Goal: Transaction & Acquisition: Purchase product/service

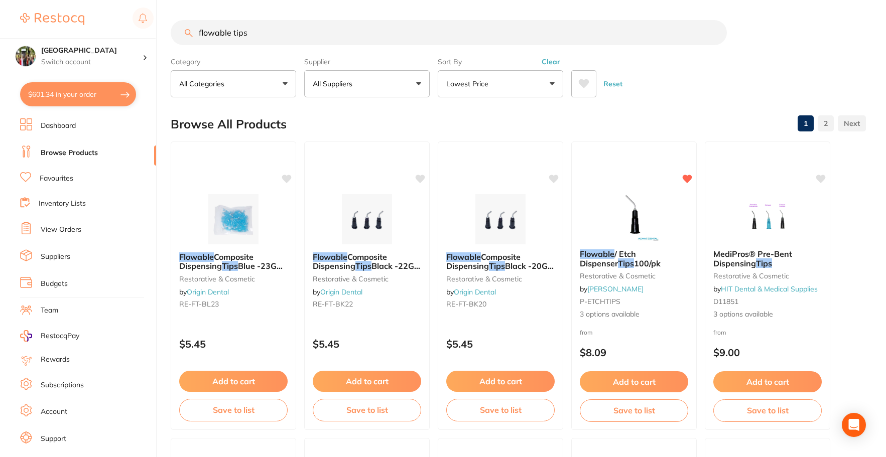
click at [63, 98] on button "$601.34 in your order" at bounding box center [78, 94] width 116 height 24
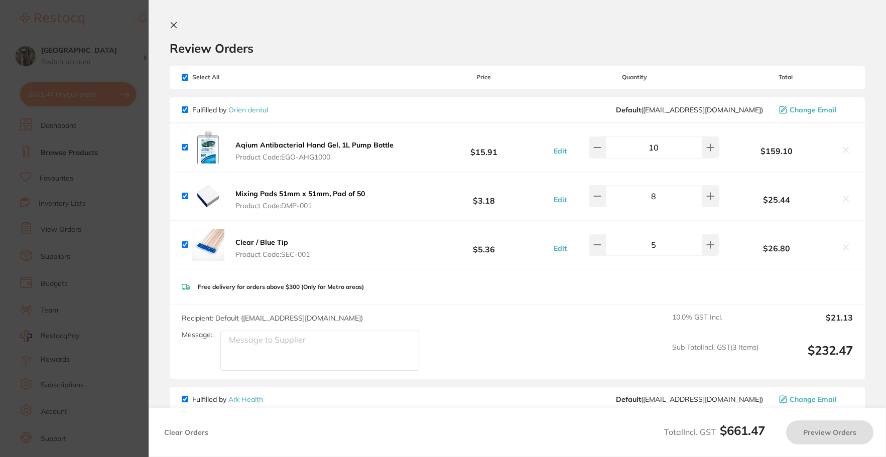
checkbox input "true"
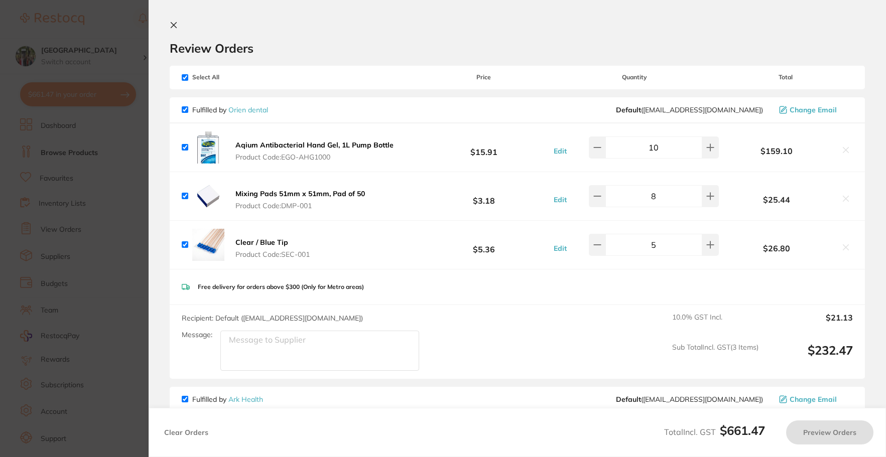
checkbox input "true"
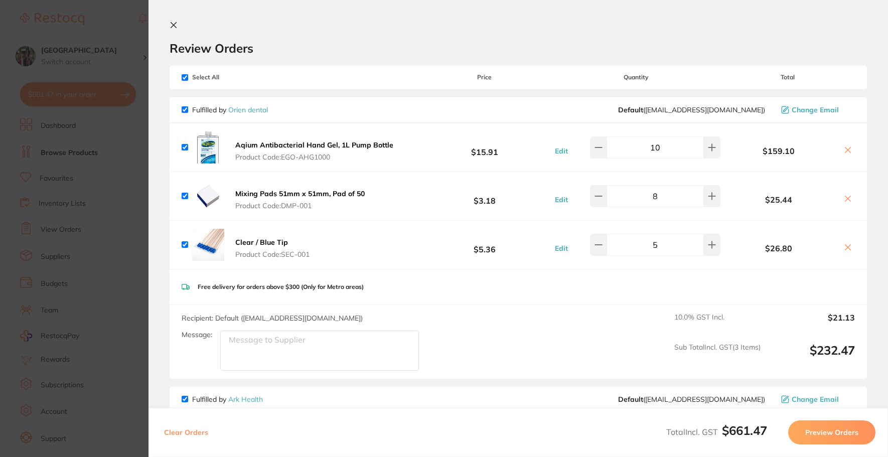
click at [178, 24] on button at bounding box center [176, 26] width 12 height 10
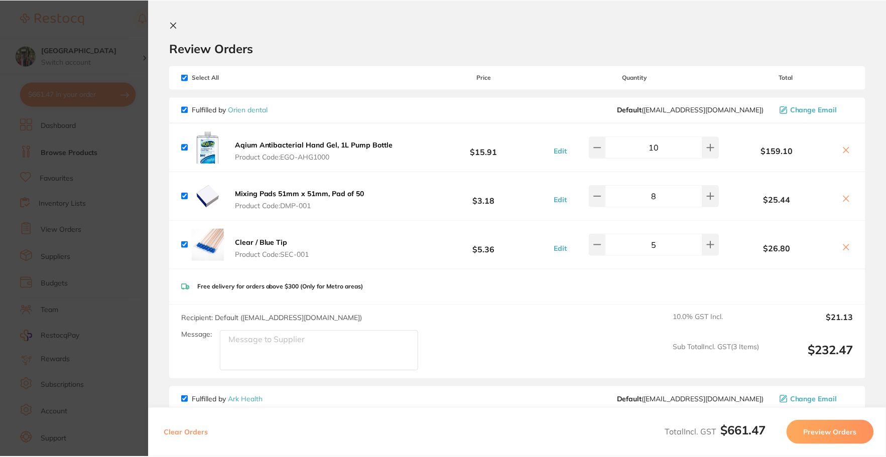
scroll to position [1, 0]
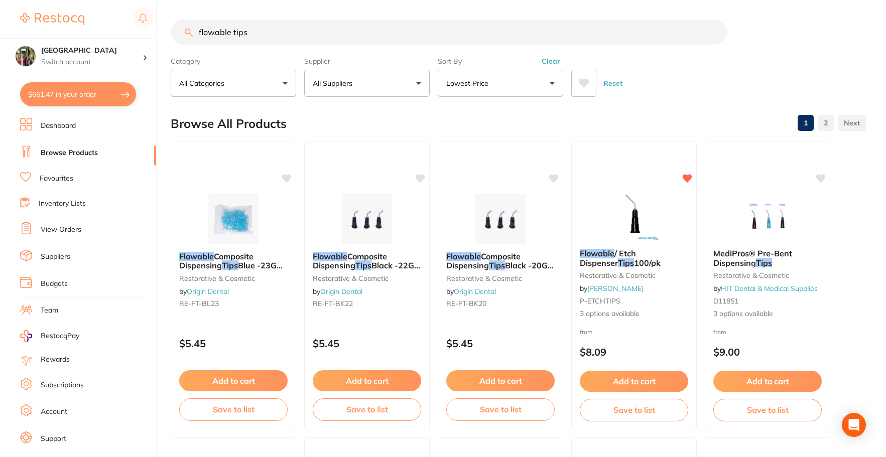
drag, startPoint x: 254, startPoint y: 35, endPoint x: 83, endPoint y: 19, distance: 171.3
click at [92, 37] on div "$661.47 Wanneroo Dental Centre Switch account Wanneroo Dental Centre $661.47 in…" at bounding box center [443, 227] width 886 height 457
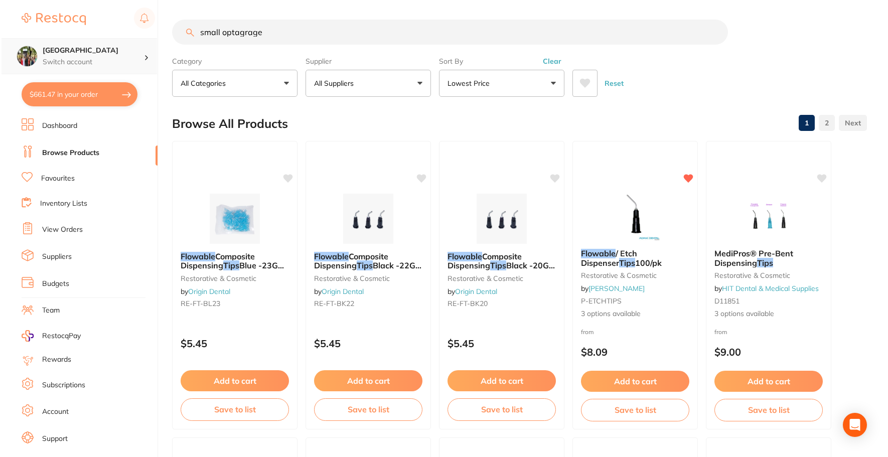
scroll to position [0, 0]
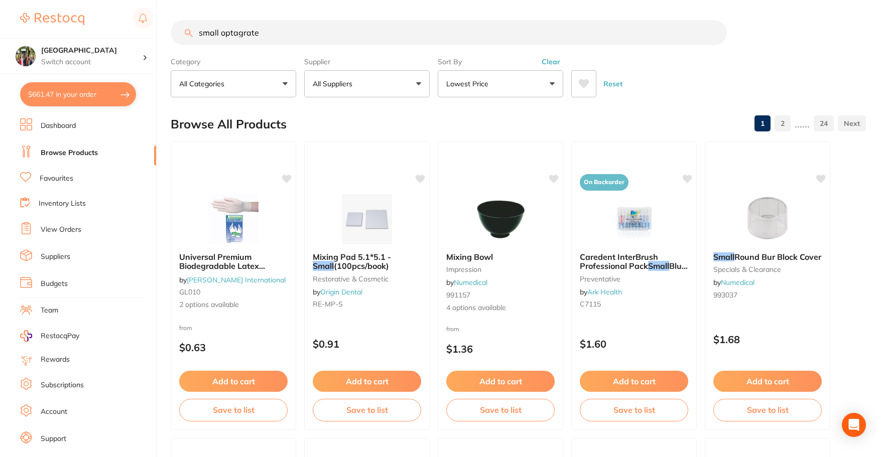
type input "small optagrate"
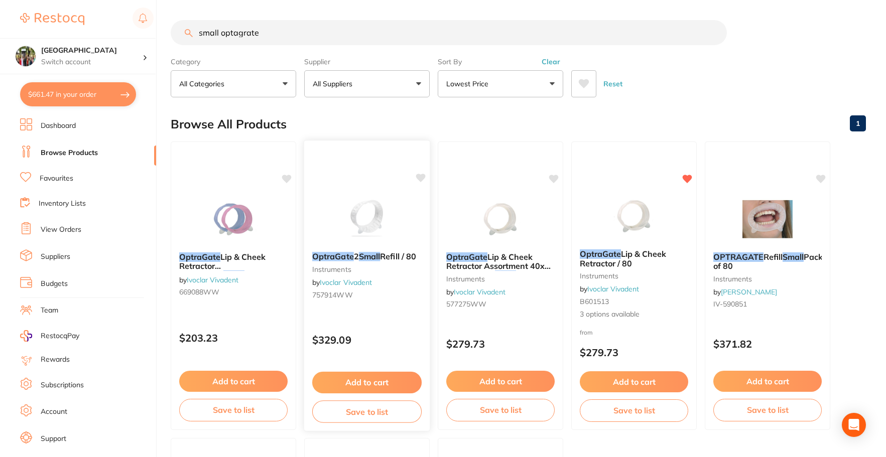
click at [359, 252] on span "2" at bounding box center [356, 256] width 5 height 10
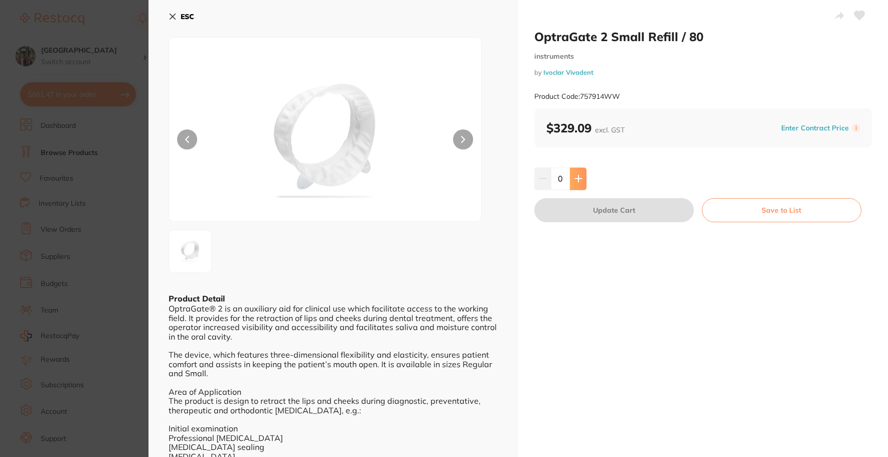
click at [574, 179] on icon at bounding box center [578, 179] width 8 height 8
type input "1"
click at [567, 209] on button "Update Cart" at bounding box center [614, 210] width 160 height 24
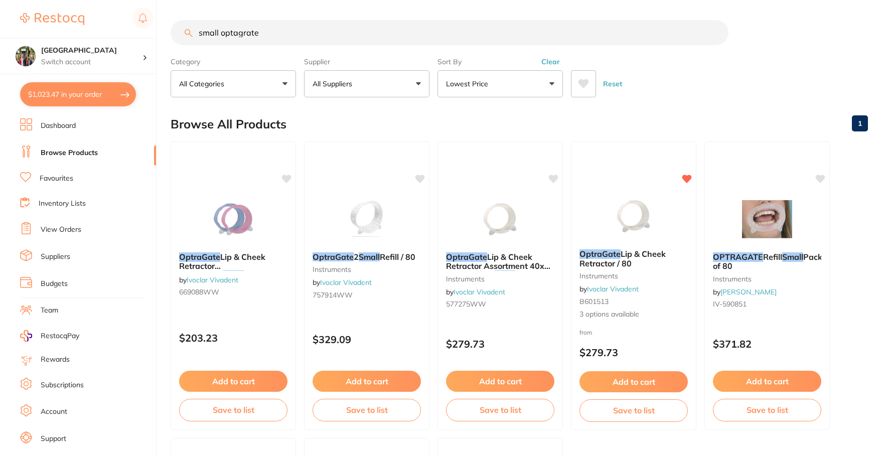
checkbox input "false"
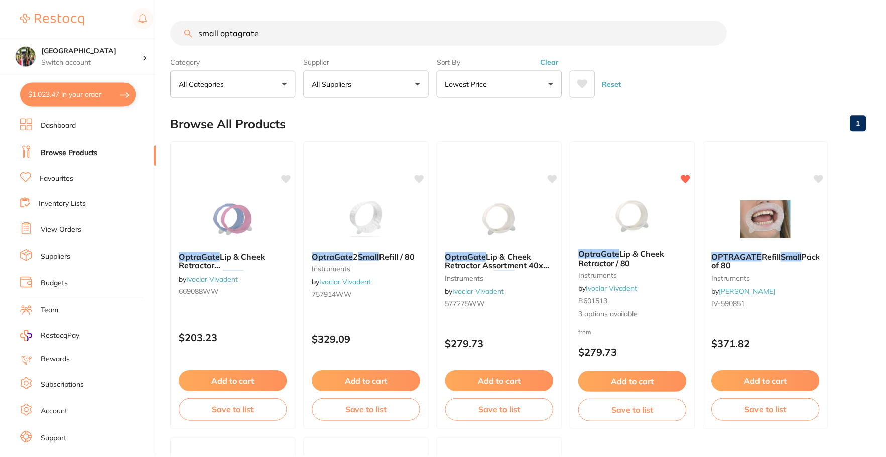
scroll to position [1, 0]
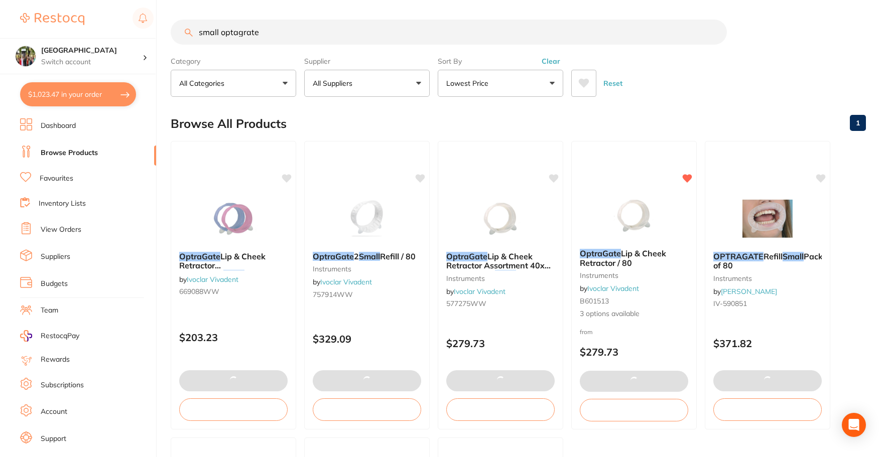
drag, startPoint x: 290, startPoint y: 28, endPoint x: 81, endPoint y: 27, distance: 208.7
click at [81, 27] on div "$1,023.47 Wanneroo Dental Centre Switch account Wanneroo Dental Centre $1,023.4…" at bounding box center [443, 227] width 886 height 457
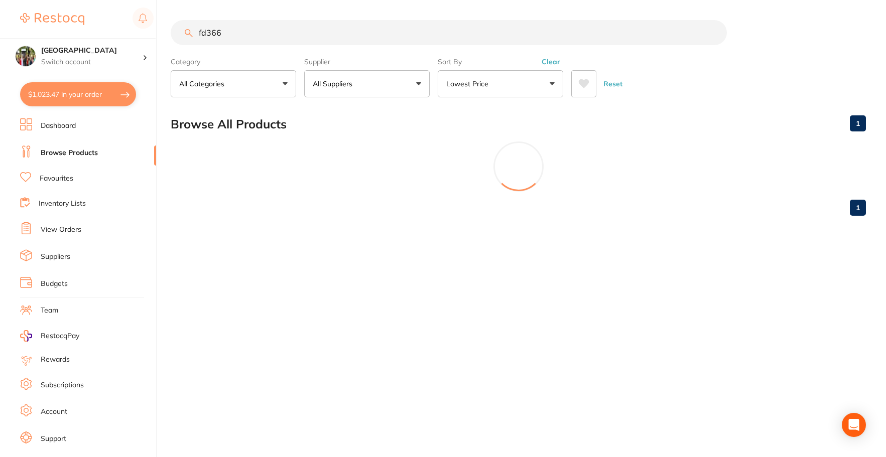
scroll to position [0, 0]
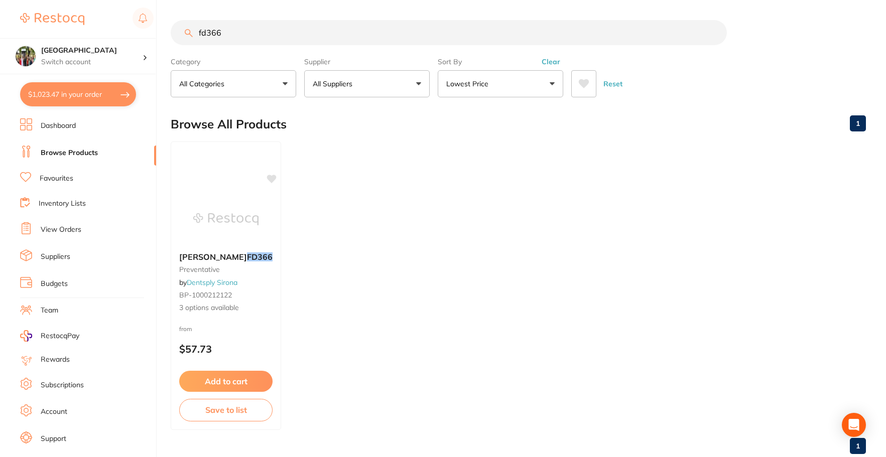
click at [361, 81] on button "All Suppliers" at bounding box center [366, 83] width 125 height 27
click at [230, 32] on input "fd366" at bounding box center [449, 32] width 556 height 25
type input "fd"
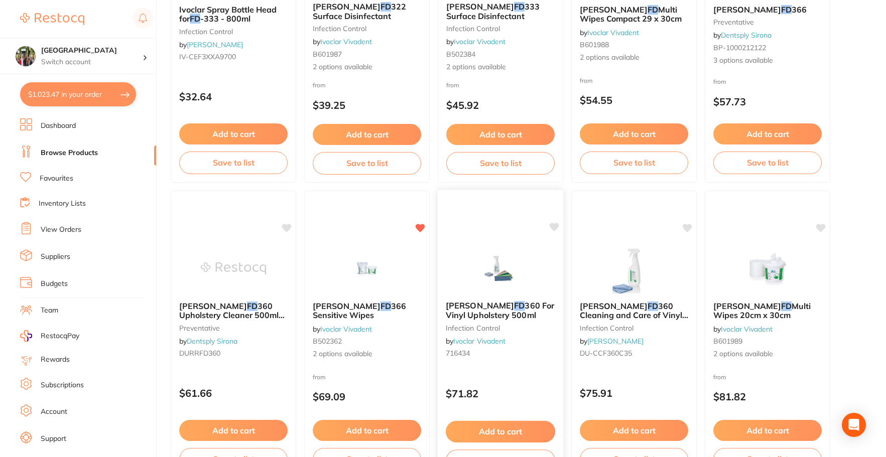
scroll to position [552, 0]
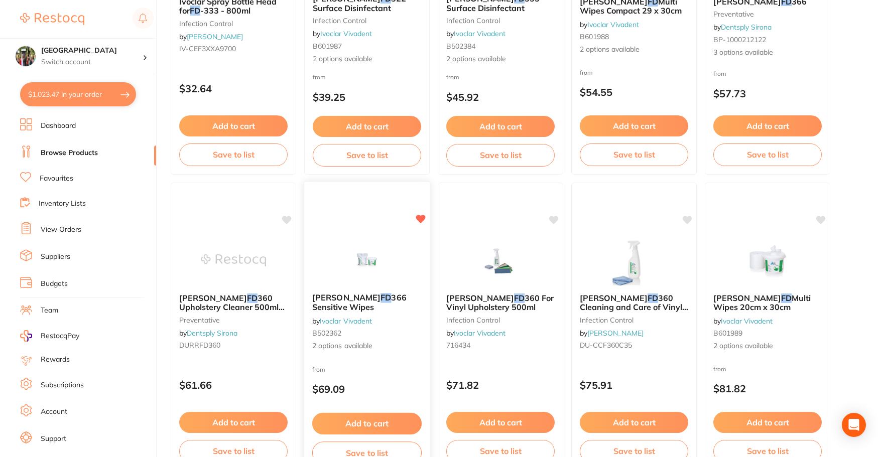
click at [381, 300] on span "366 Sensitive Wipes" at bounding box center [359, 303] width 94 height 20
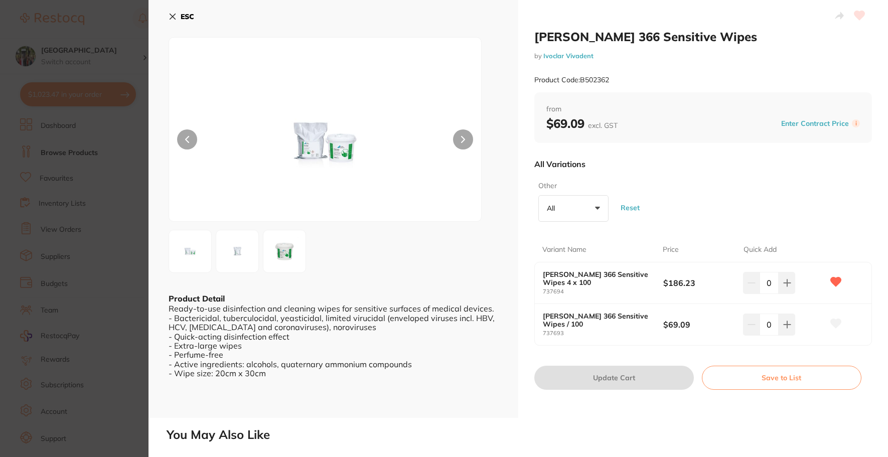
click at [178, 16] on button "ESC" at bounding box center [182, 16] width 26 height 17
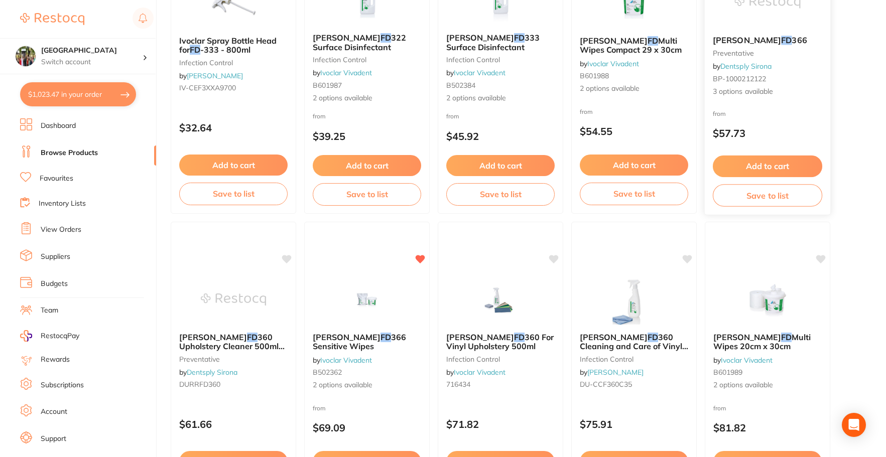
scroll to position [452, 0]
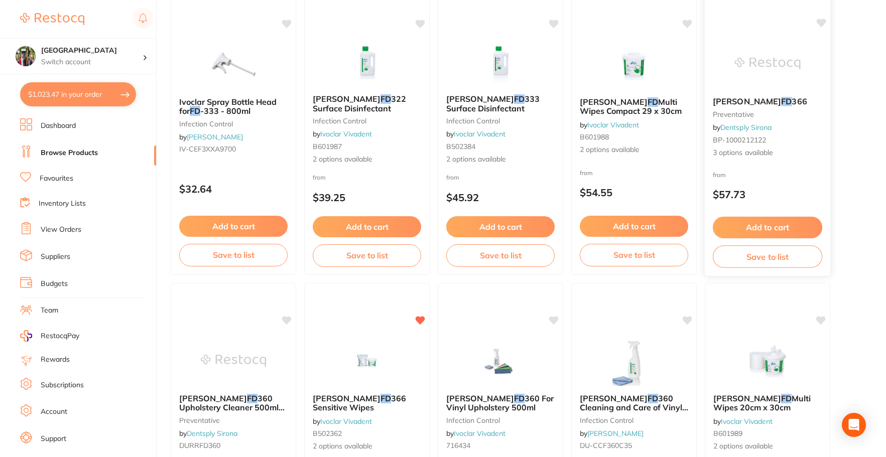
click at [791, 101] on span "366" at bounding box center [798, 101] width 15 height 10
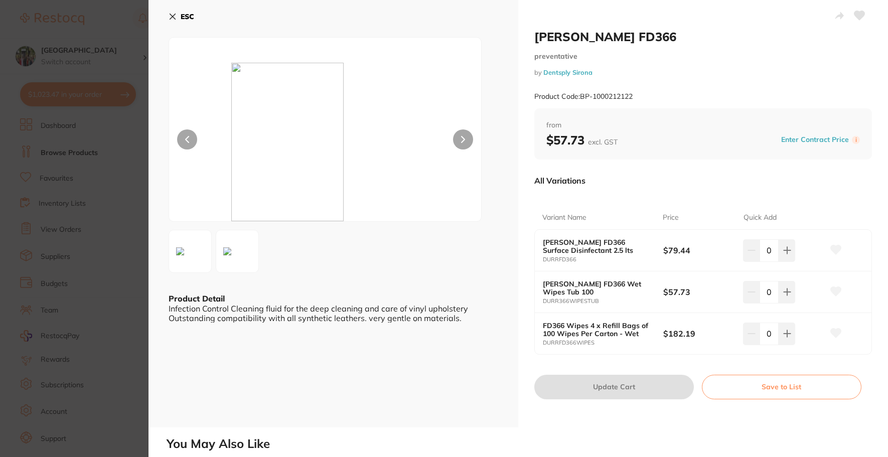
click at [174, 17] on icon at bounding box center [173, 17] width 8 height 8
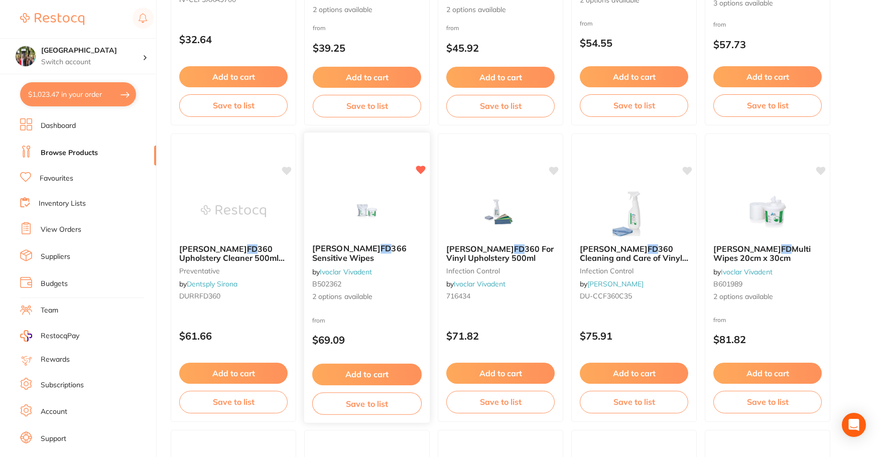
scroll to position [602, 0]
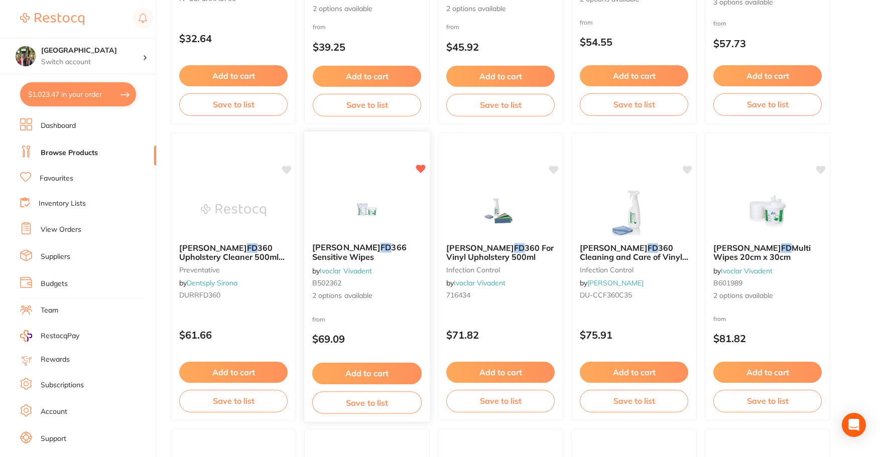
click at [344, 245] on span "366 Sensitive Wipes" at bounding box center [359, 252] width 94 height 20
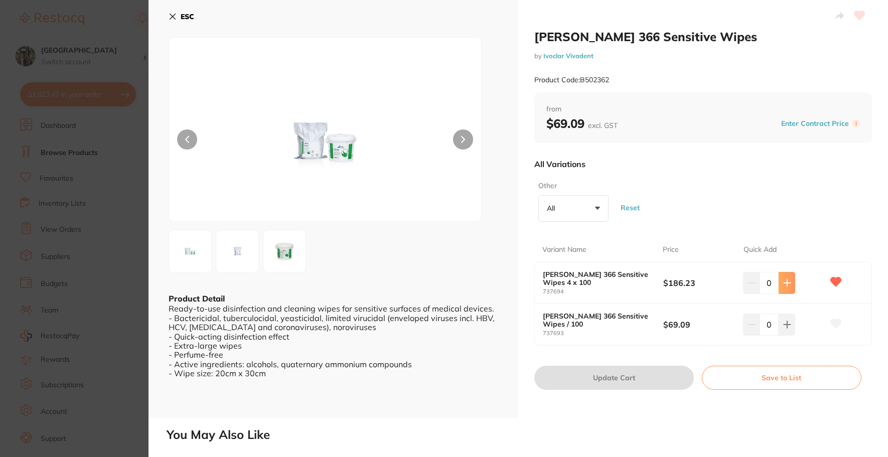
click at [785, 286] on icon at bounding box center [787, 282] width 7 height 7
type input "2"
click at [580, 379] on button "Update Cart" at bounding box center [614, 378] width 160 height 24
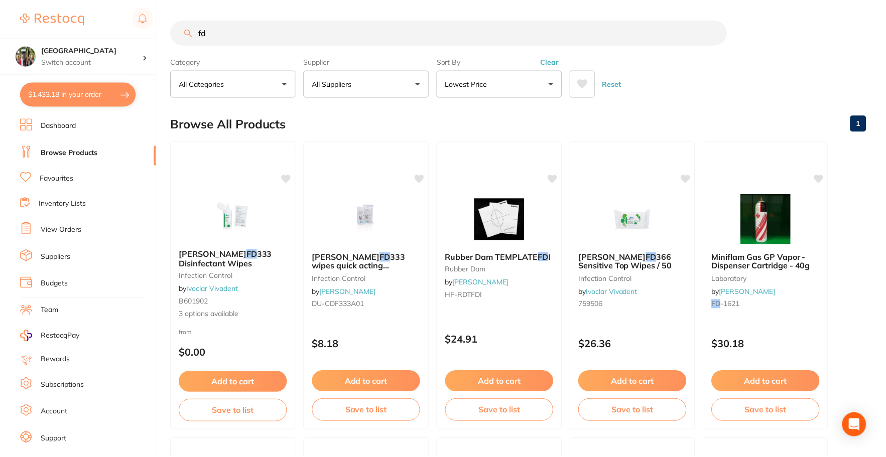
scroll to position [602, 0]
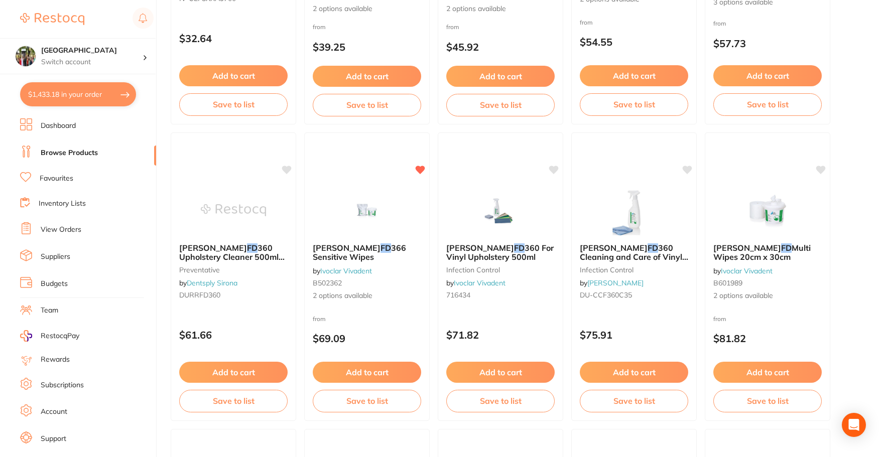
click at [71, 88] on button "$1,433.18 in your order" at bounding box center [78, 94] width 116 height 24
checkbox input "true"
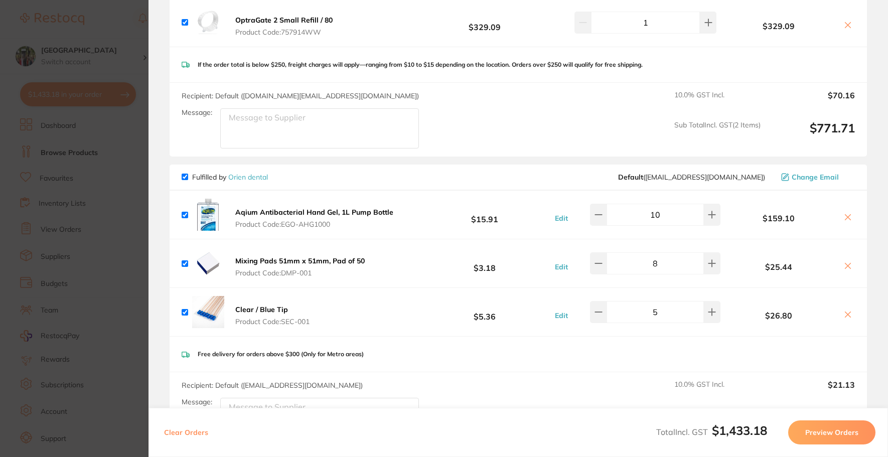
scroll to position [0, 0]
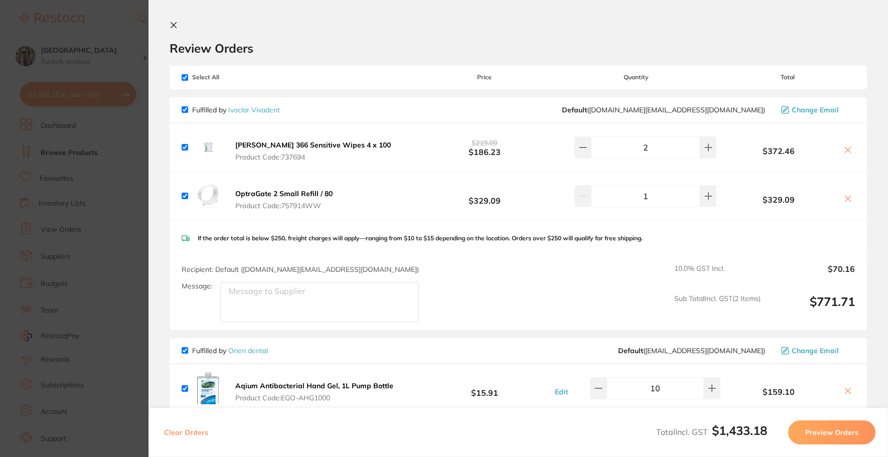
click at [178, 22] on button at bounding box center [176, 26] width 12 height 10
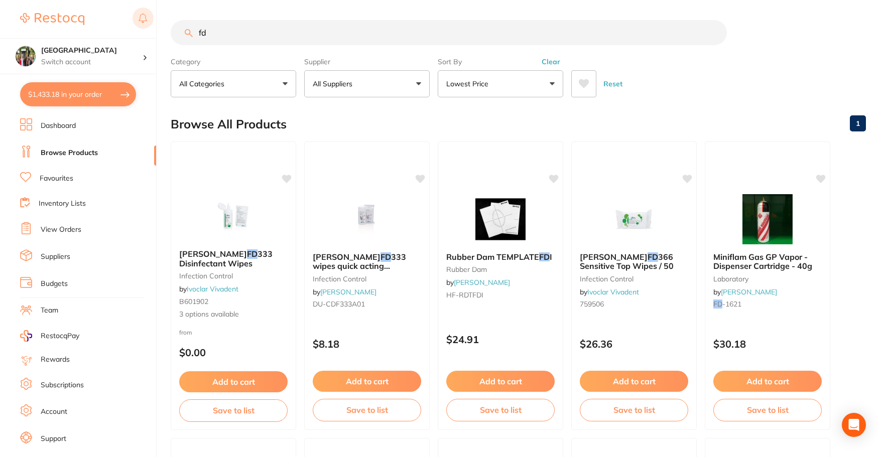
click at [145, 25] on div "$1,433.18 Wanneroo Dental Centre Switch account Wanneroo Dental Centre $1,433.1…" at bounding box center [443, 228] width 886 height 457
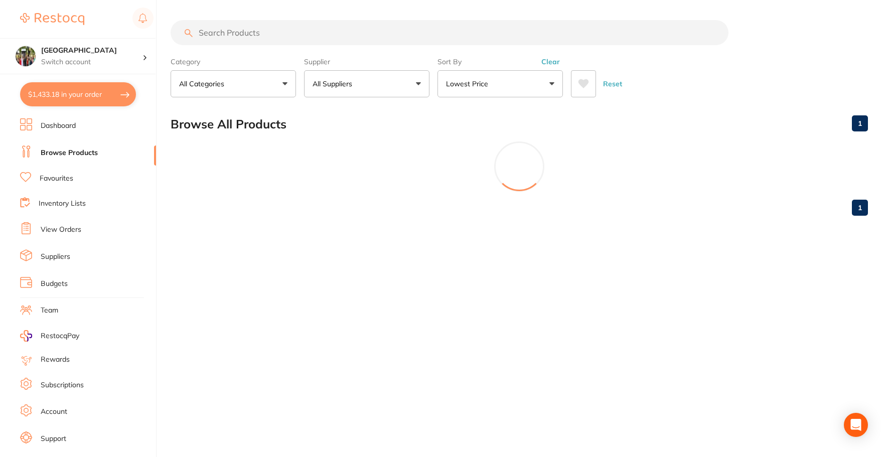
click at [395, 87] on button "All Suppliers" at bounding box center [366, 83] width 125 height 27
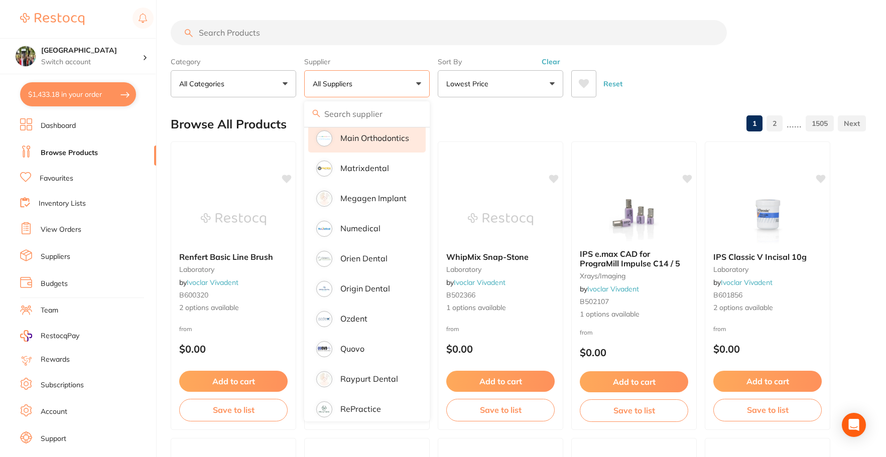
scroll to position [803, 0]
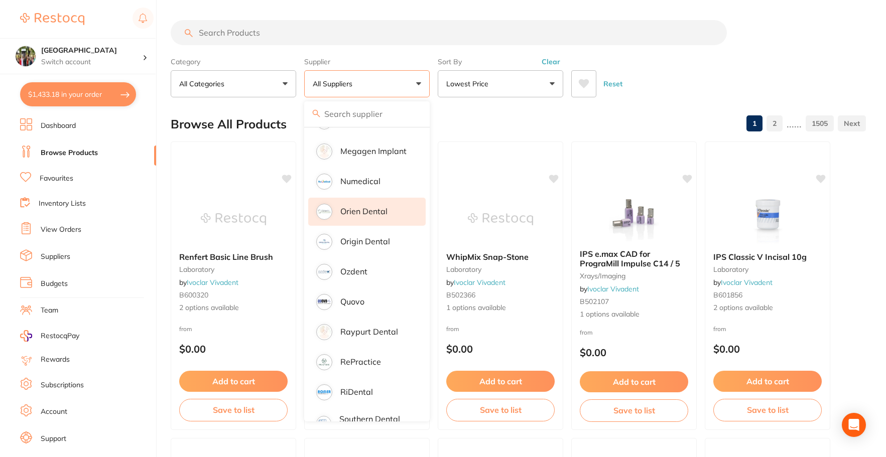
click at [371, 207] on p "Orien dental" at bounding box center [363, 211] width 47 height 9
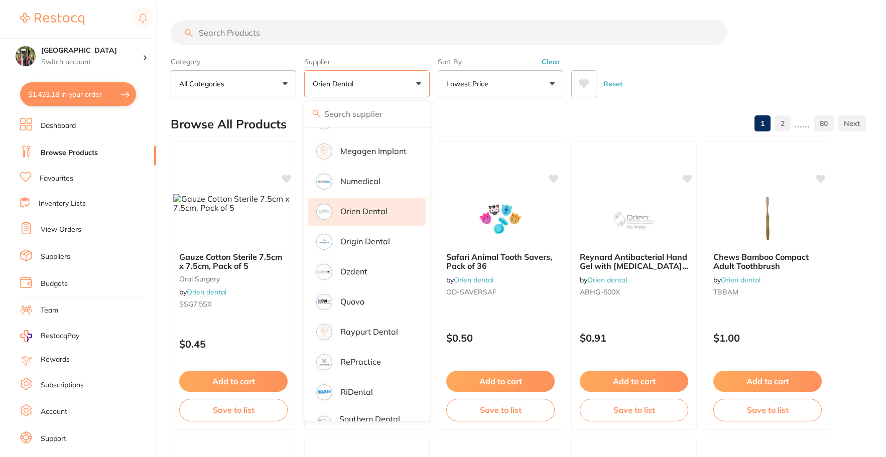
click at [702, 112] on div "Browse All Products 1 2 ...... 80" at bounding box center [518, 124] width 695 height 34
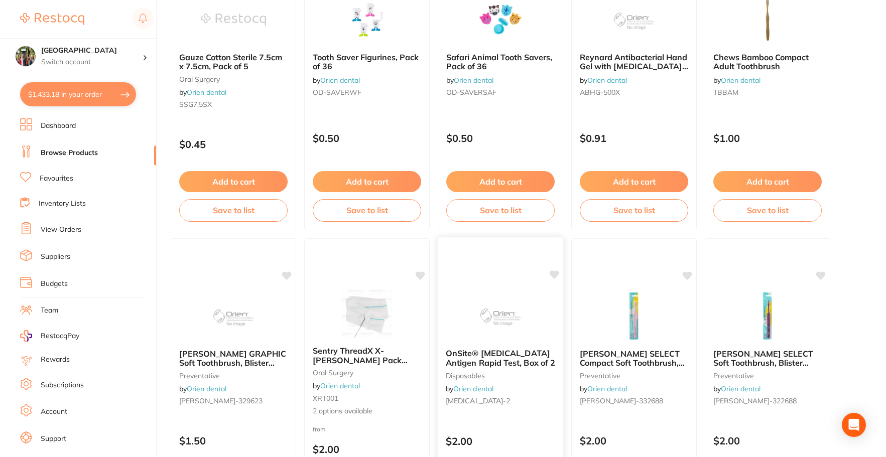
scroll to position [201, 0]
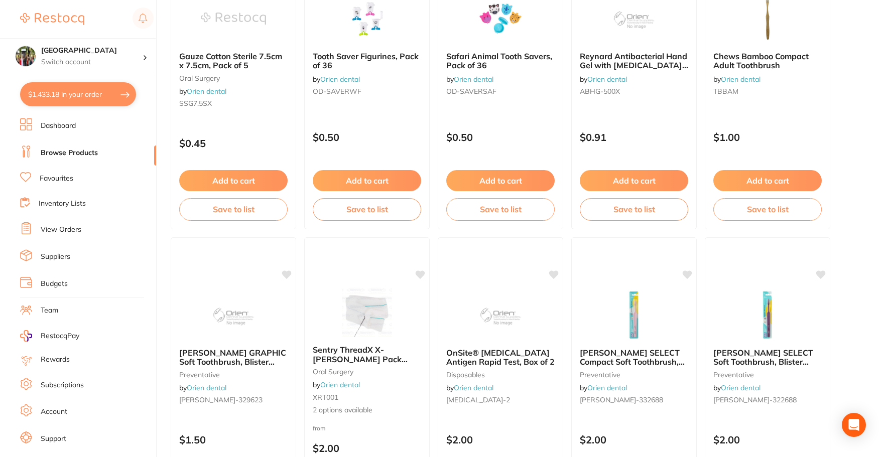
click at [56, 228] on link "View Orders" at bounding box center [61, 230] width 41 height 10
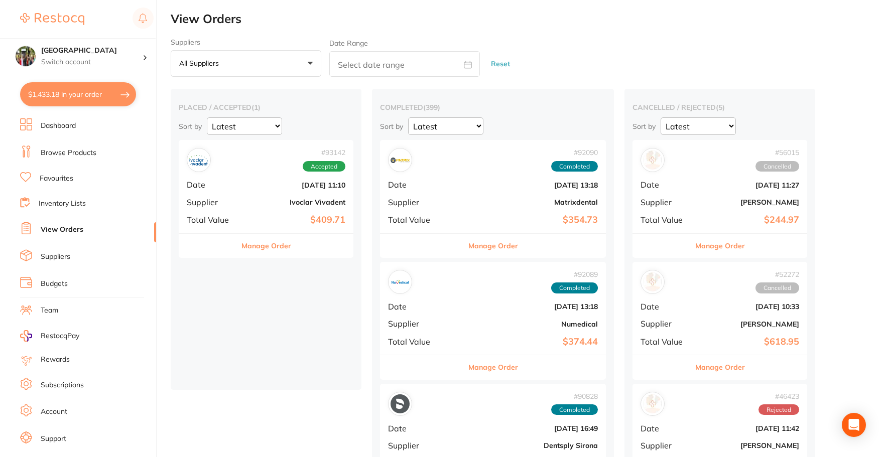
click at [278, 255] on button "Manage Order" at bounding box center [266, 246] width 50 height 24
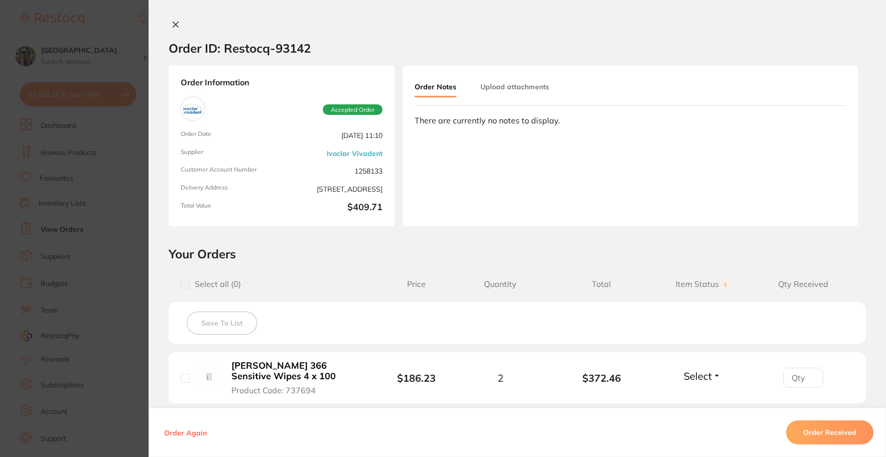
click at [820, 430] on button "Order Received" at bounding box center [829, 432] width 87 height 24
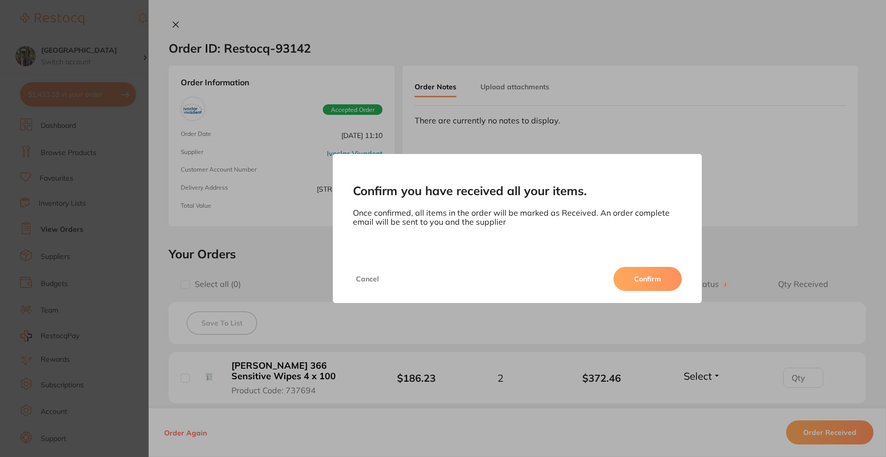
click at [659, 286] on button "Confirm" at bounding box center [647, 279] width 68 height 24
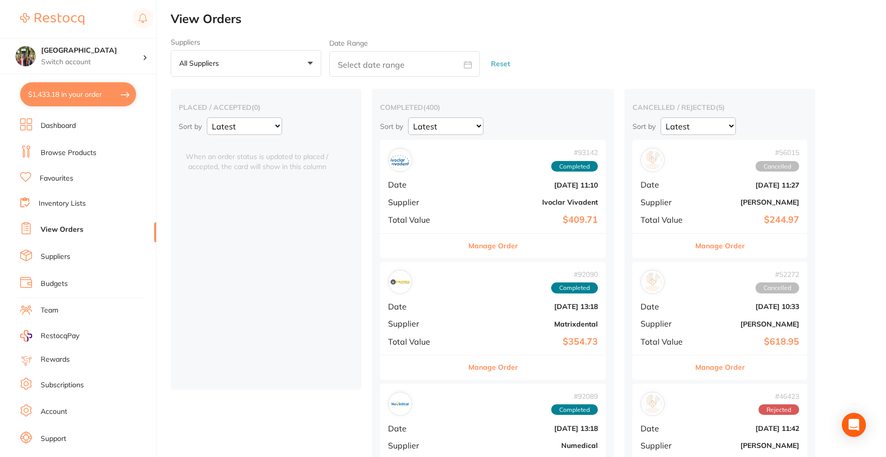
click at [67, 94] on button "$1,433.18 in your order" at bounding box center [78, 94] width 116 height 24
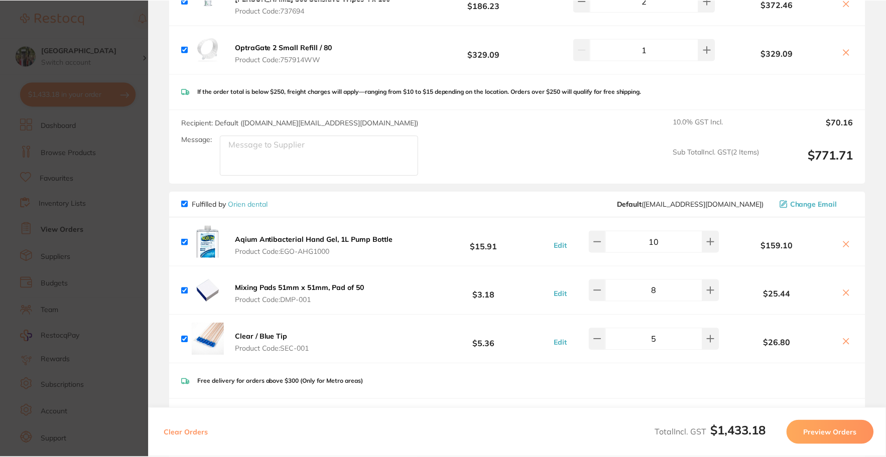
scroll to position [201, 0]
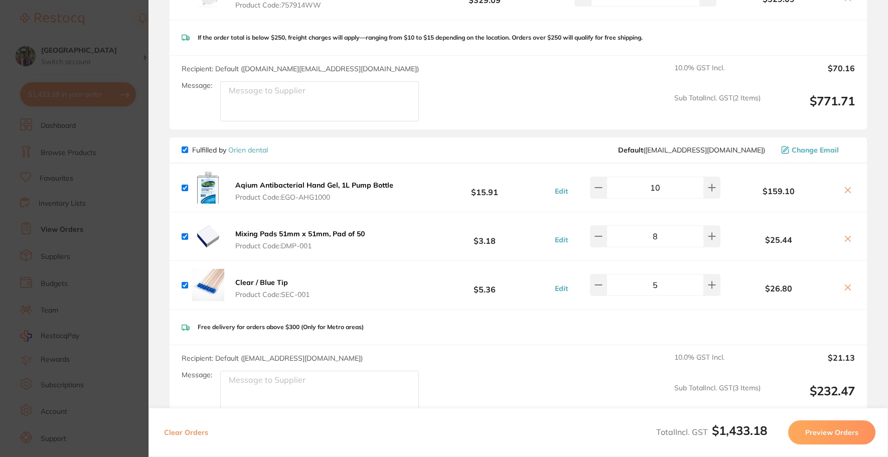
click at [242, 152] on link "Orien dental" at bounding box center [248, 150] width 40 height 9
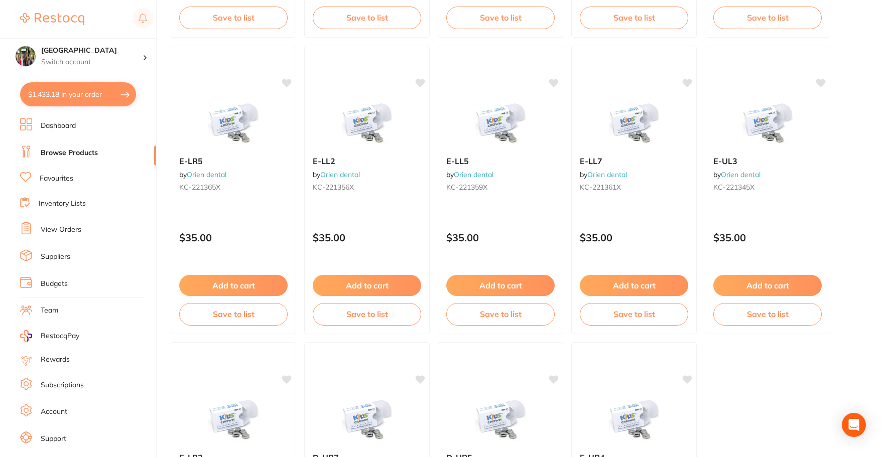
scroll to position [2739, 0]
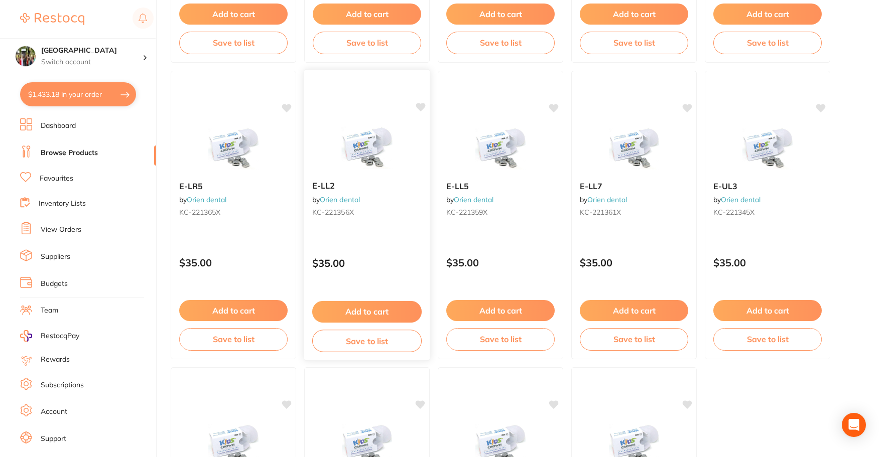
click at [365, 137] on img at bounding box center [367, 147] width 66 height 51
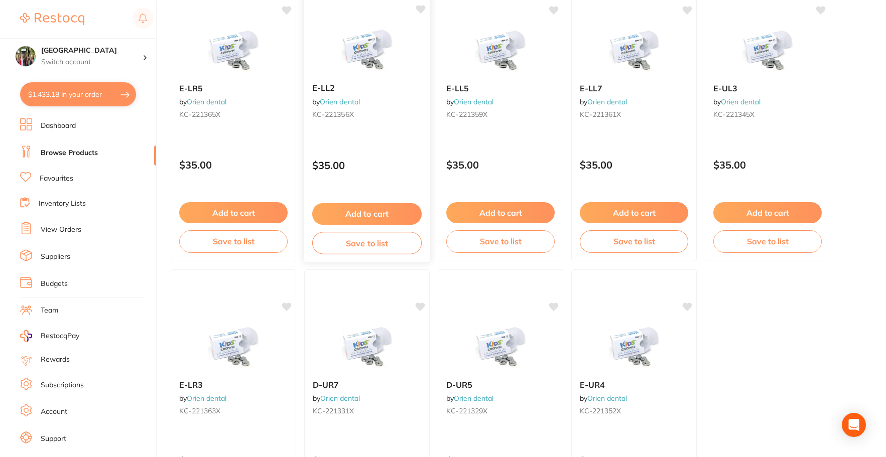
scroll to position [2790, 0]
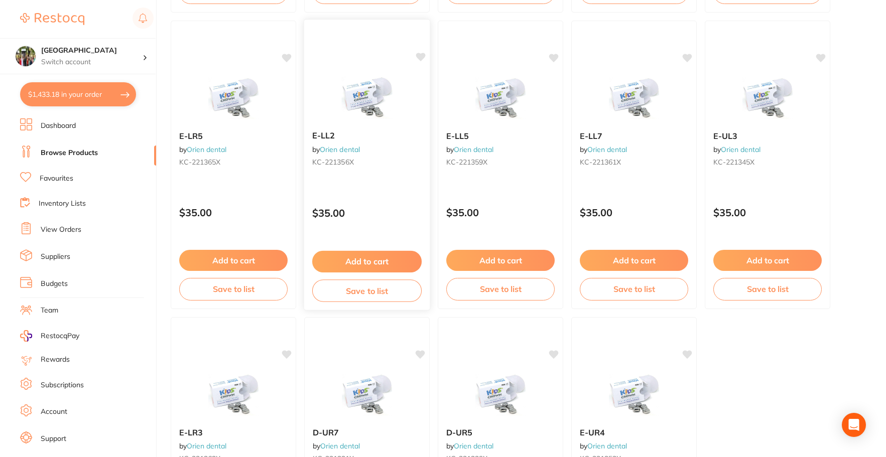
click at [323, 138] on span "E-LL2" at bounding box center [323, 135] width 23 height 10
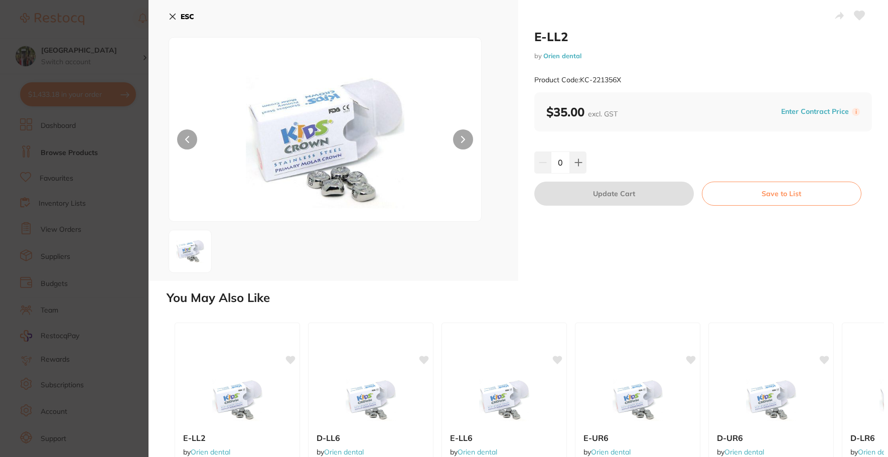
click at [173, 18] on icon at bounding box center [173, 17] width 8 height 8
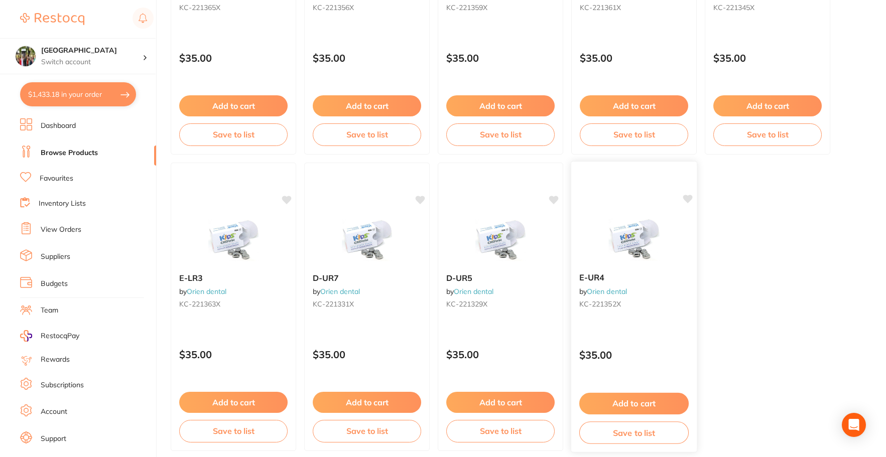
scroll to position [2990, 0]
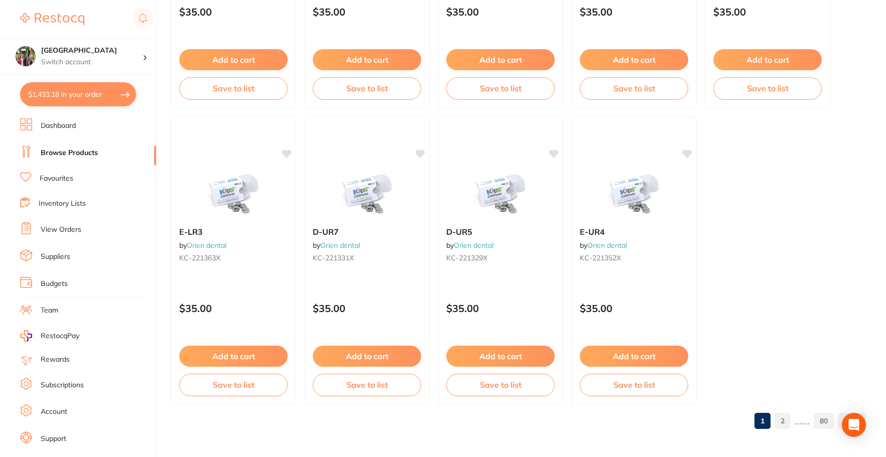
click at [787, 423] on link "2" at bounding box center [782, 421] width 16 height 20
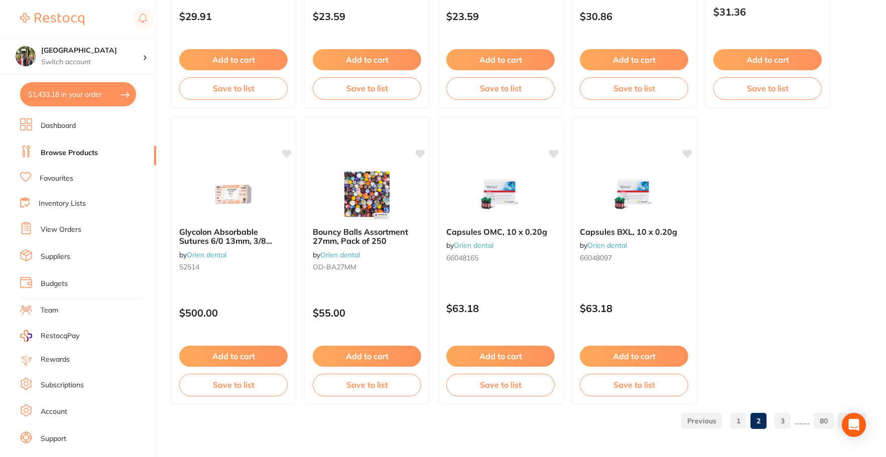
click at [787, 423] on link "3" at bounding box center [782, 421] width 16 height 20
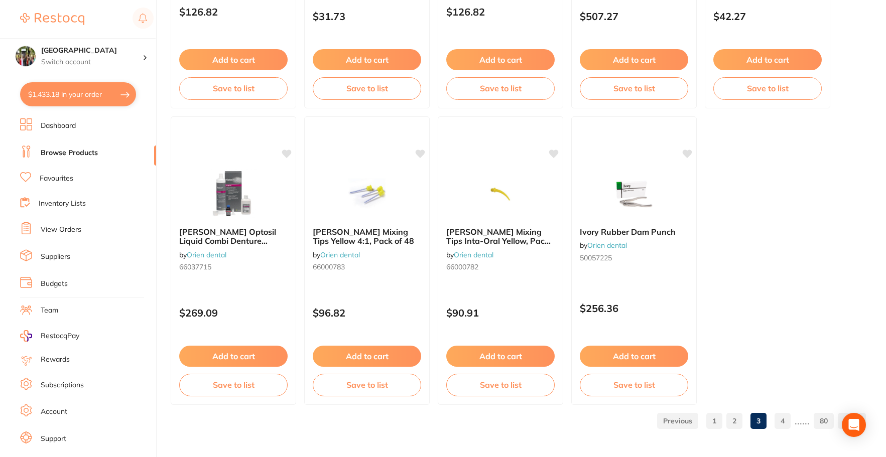
click at [783, 420] on link "4" at bounding box center [782, 421] width 16 height 20
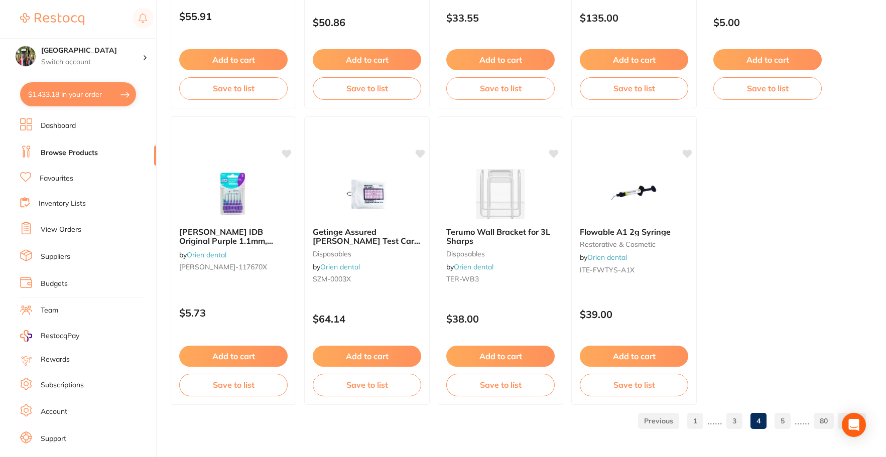
click at [785, 420] on link "5" at bounding box center [782, 421] width 16 height 20
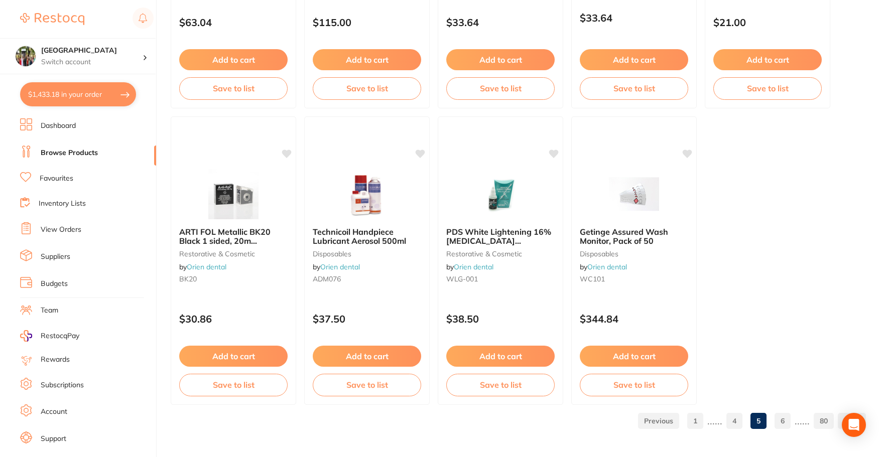
click at [782, 415] on link "6" at bounding box center [782, 421] width 16 height 20
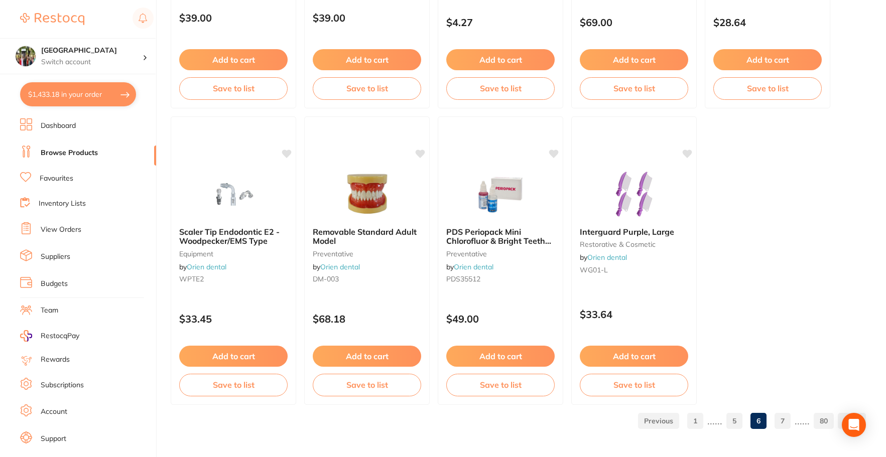
click at [783, 422] on link "7" at bounding box center [782, 421] width 16 height 20
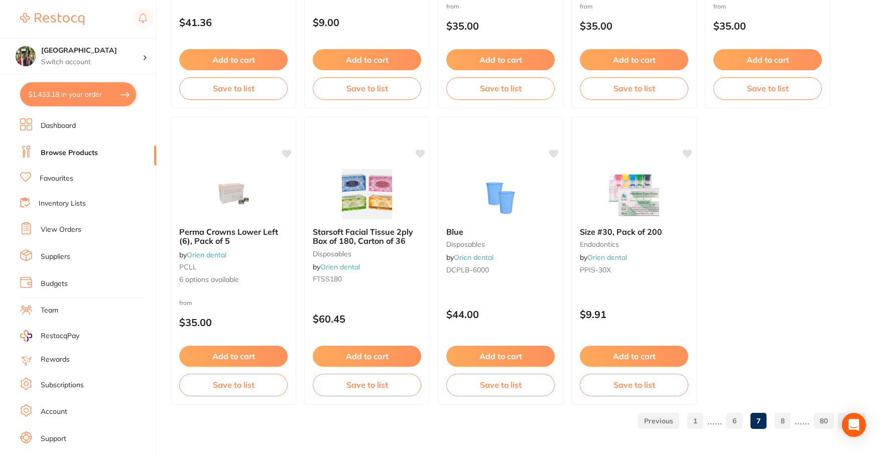
click at [785, 423] on link "8" at bounding box center [782, 421] width 16 height 20
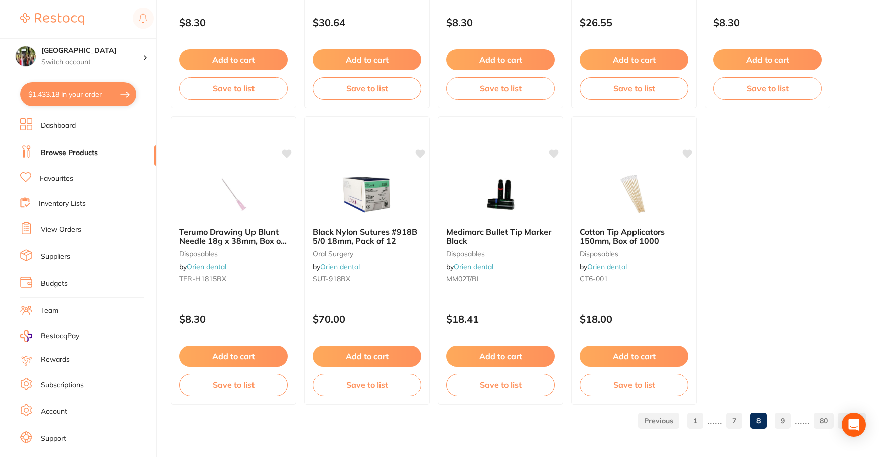
click at [787, 421] on link "9" at bounding box center [782, 421] width 16 height 20
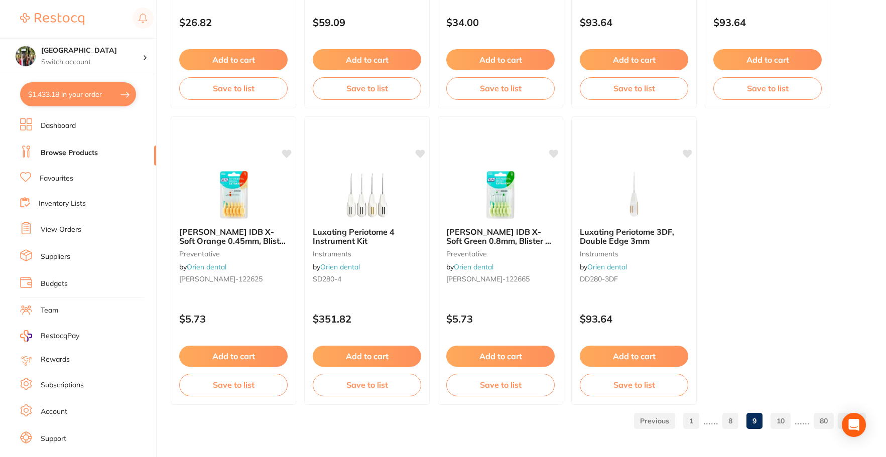
click at [780, 422] on link "10" at bounding box center [780, 421] width 20 height 20
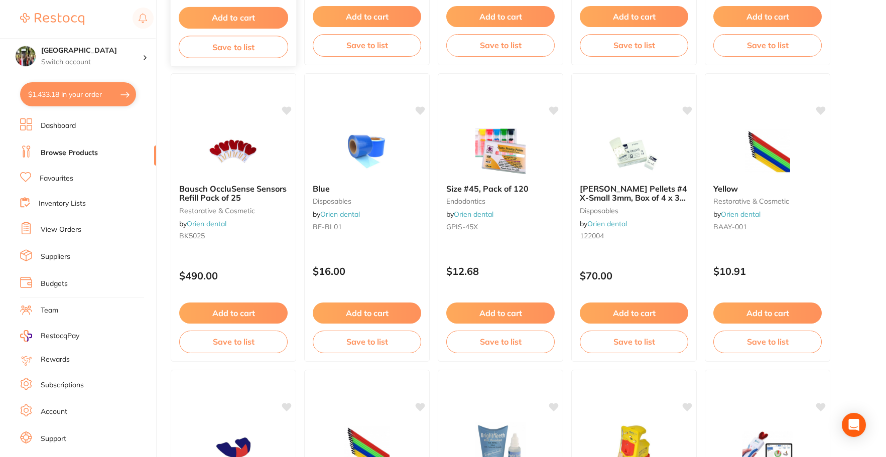
scroll to position [1284, 0]
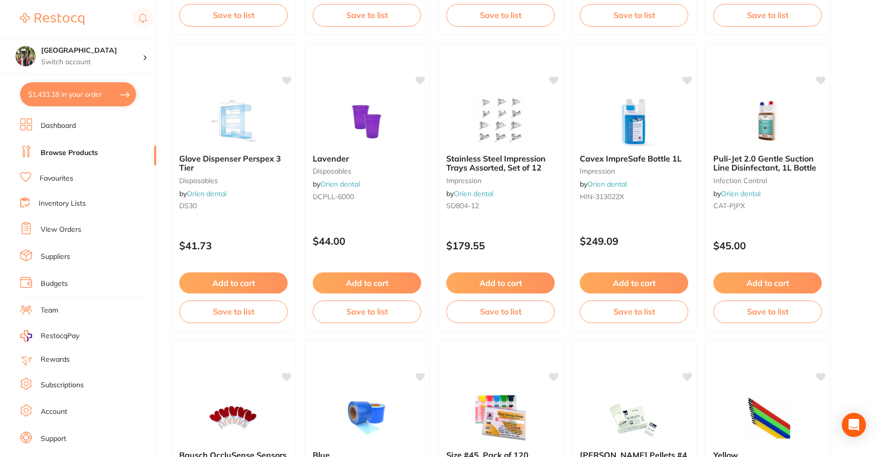
drag, startPoint x: 64, startPoint y: 89, endPoint x: 71, endPoint y: 85, distance: 8.4
click at [74, 84] on button "$1,433.18 in your order" at bounding box center [78, 94] width 116 height 24
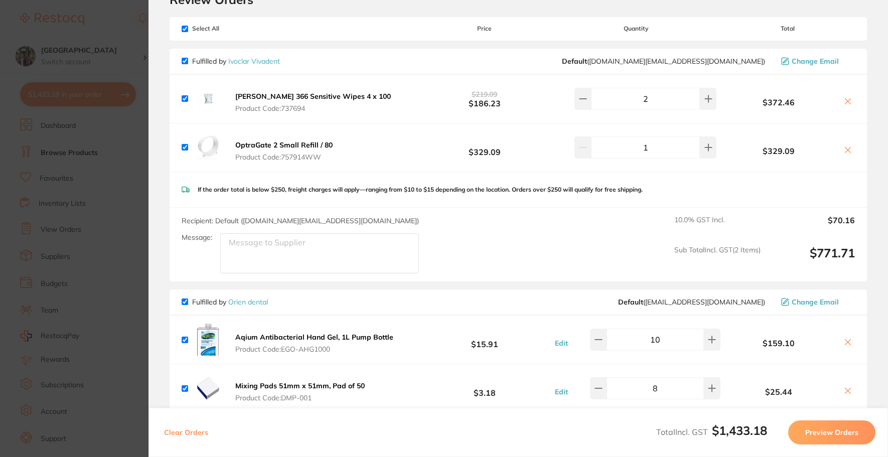
scroll to position [0, 0]
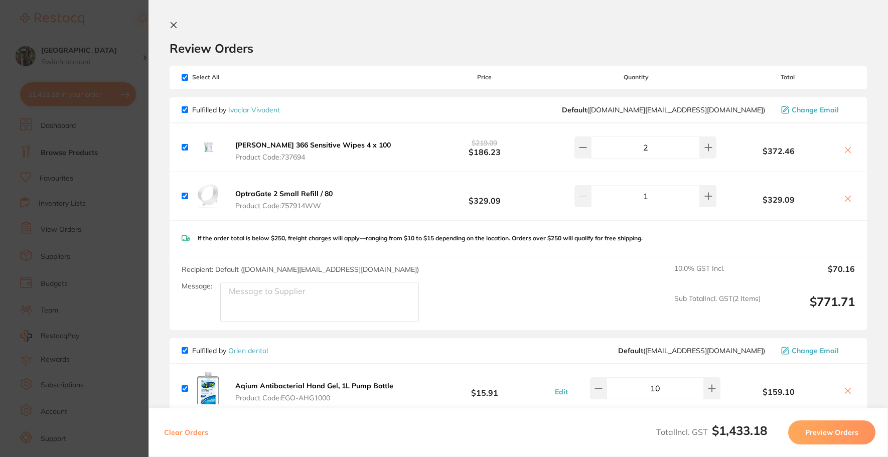
click at [176, 23] on icon at bounding box center [174, 26] width 6 height 6
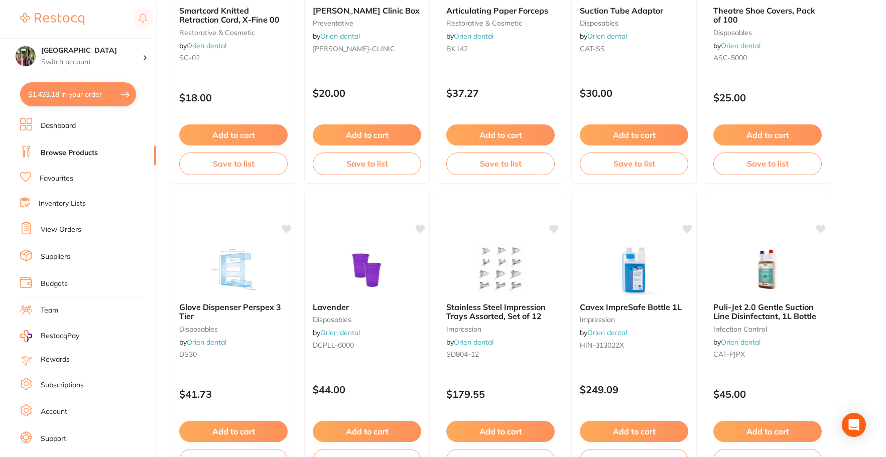
scroll to position [1134, 0]
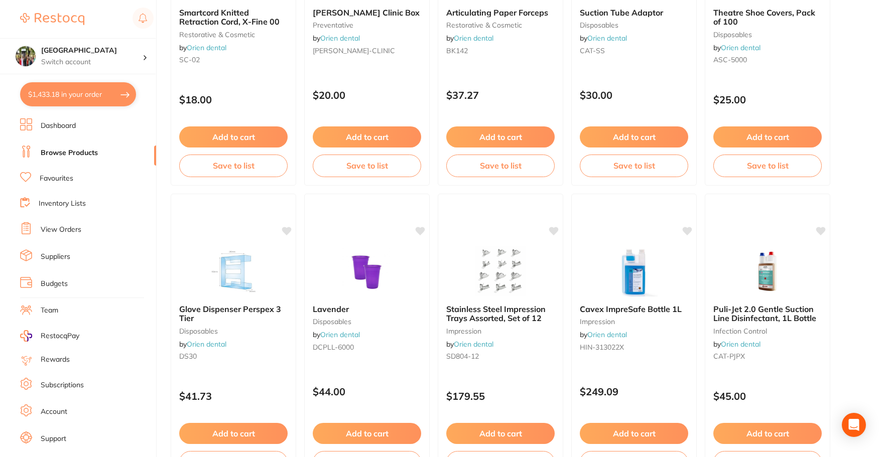
click at [93, 103] on button "$1,433.18 in your order" at bounding box center [78, 94] width 116 height 24
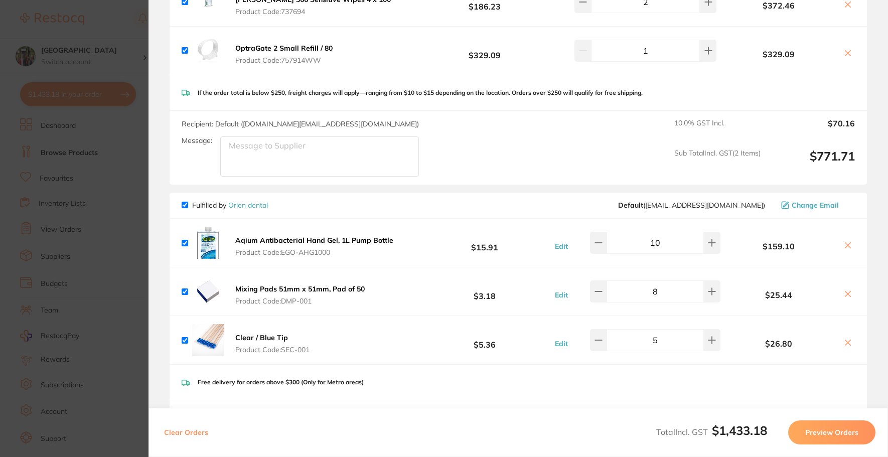
scroll to position [0, 0]
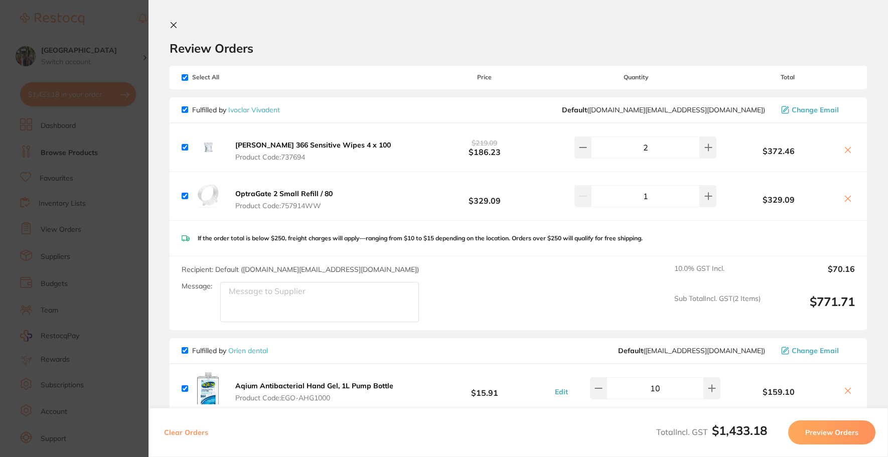
click at [173, 24] on icon at bounding box center [174, 25] width 8 height 8
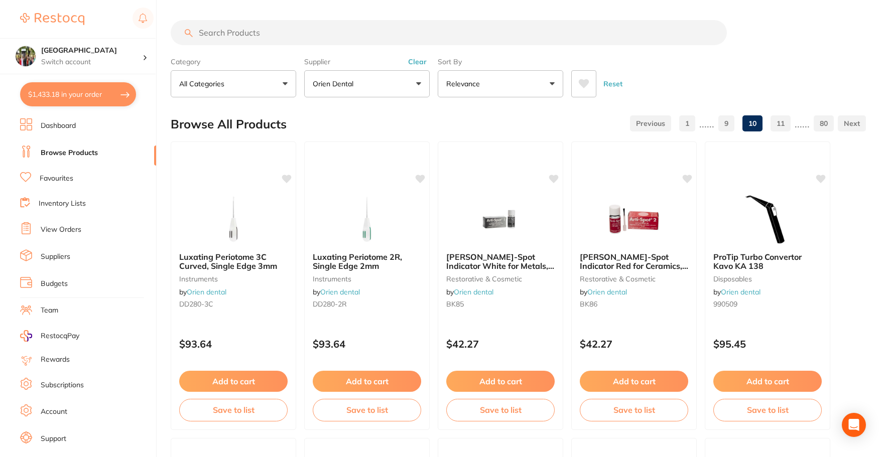
click at [279, 37] on input "search" at bounding box center [449, 32] width 556 height 25
click at [335, 80] on p "Orien dental" at bounding box center [335, 84] width 45 height 10
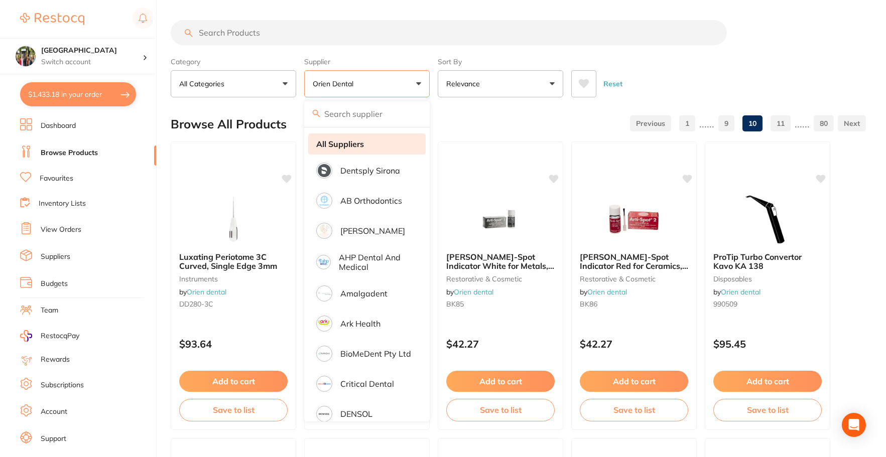
click at [342, 147] on strong "All Suppliers" at bounding box center [340, 143] width 48 height 9
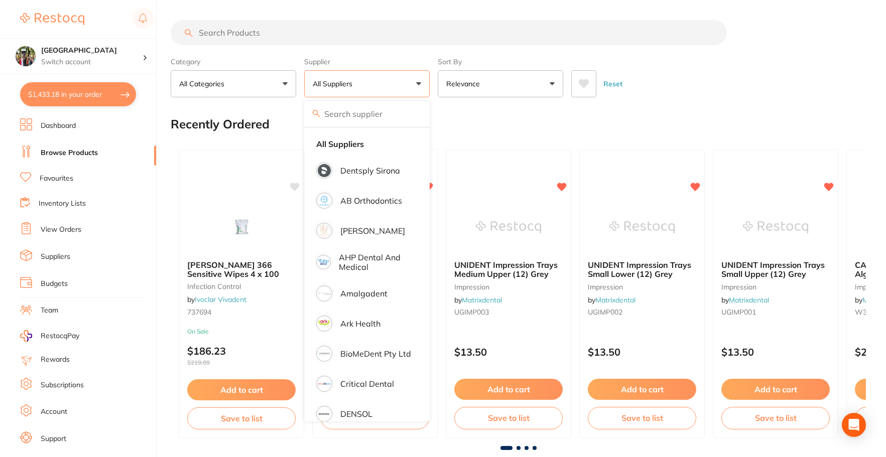
click at [264, 33] on input "search" at bounding box center [449, 32] width 556 height 25
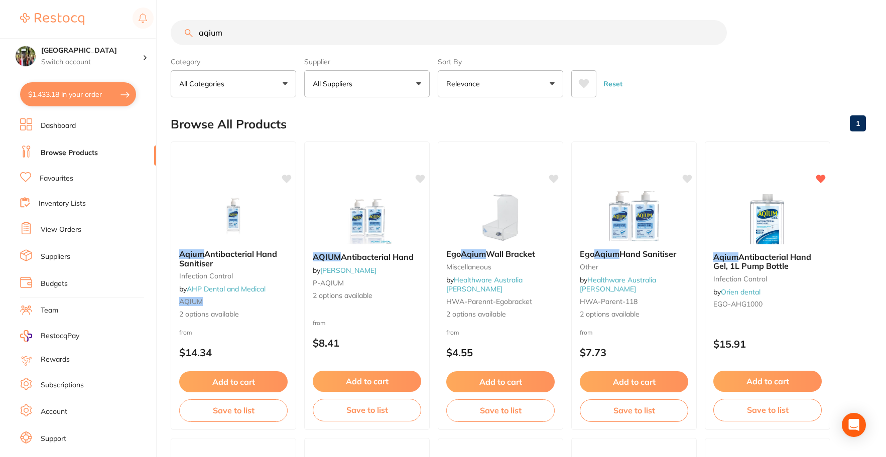
click at [484, 86] on button "Relevance" at bounding box center [500, 83] width 125 height 27
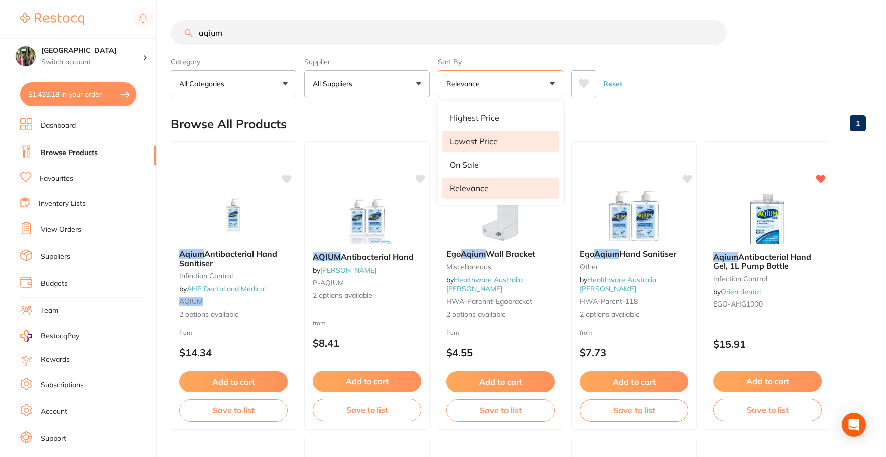
click at [490, 138] on p "Lowest Price" at bounding box center [474, 141] width 48 height 9
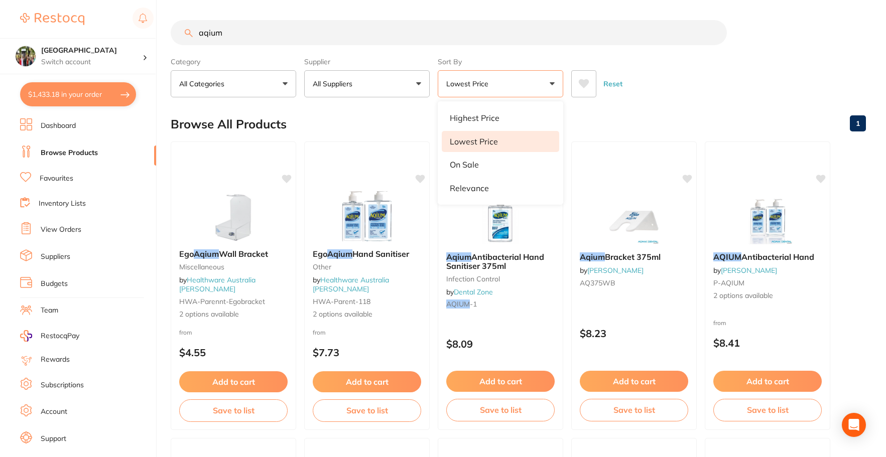
click at [313, 31] on input "aqium" at bounding box center [449, 32] width 556 height 25
type input "aqium 1l"
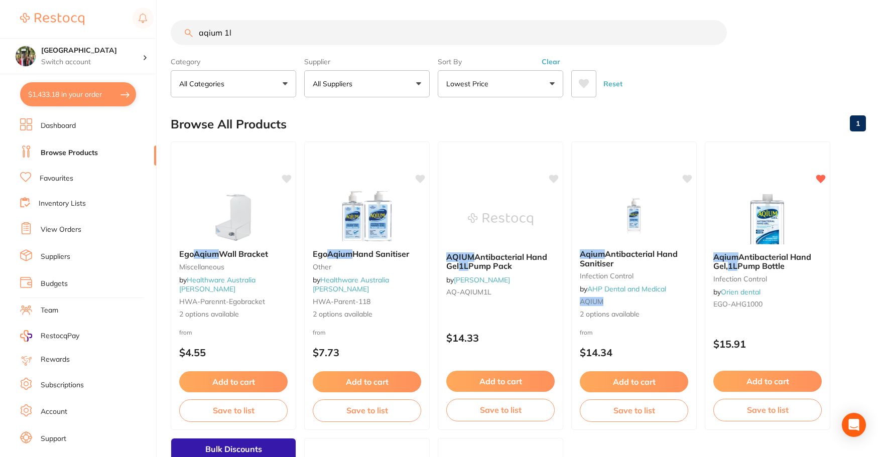
drag, startPoint x: 236, startPoint y: 33, endPoint x: 17, endPoint y: 11, distance: 220.9
click at [17, 11] on div "$1,433.18 Wanneroo Dental Centre Switch account Wanneroo Dental Centre $1,433.1…" at bounding box center [443, 228] width 886 height 457
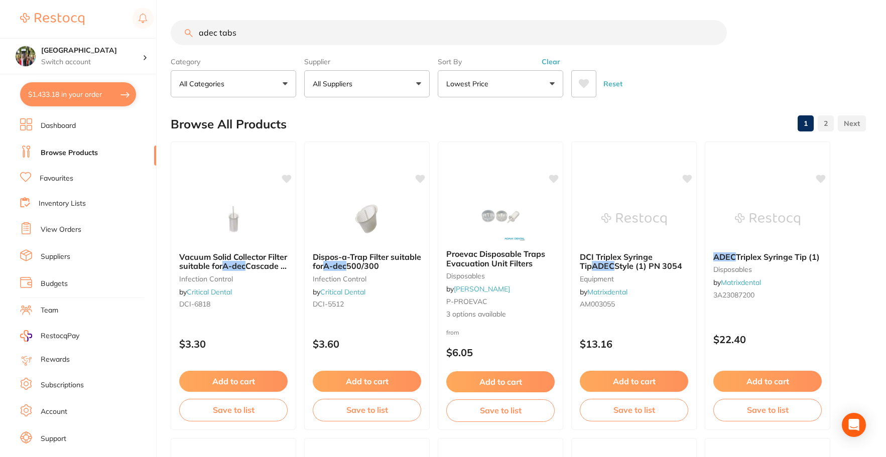
type input "adec tabs"
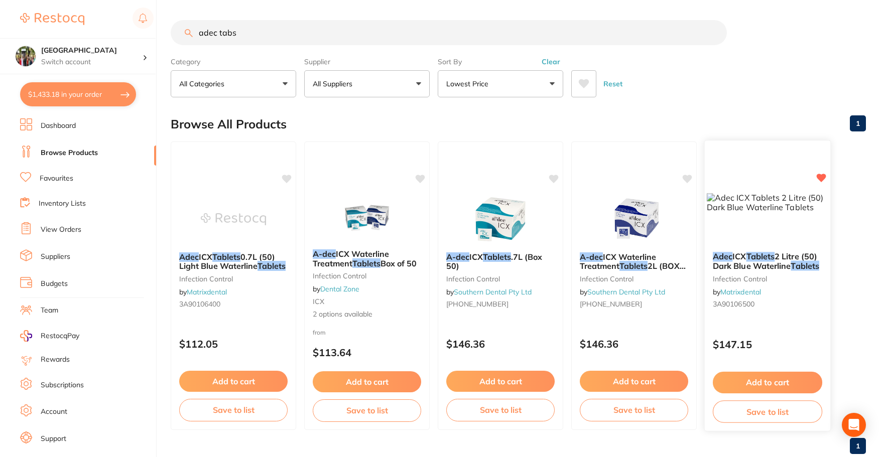
click at [770, 262] on span "2 Litre (50) Dark Blue Waterline" at bounding box center [764, 261] width 104 height 20
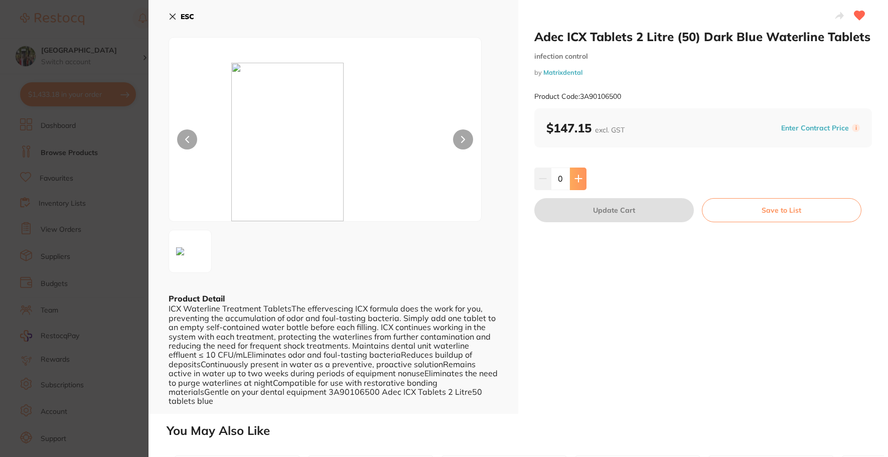
click at [577, 178] on icon at bounding box center [578, 179] width 7 height 7
type input "2"
click at [571, 212] on button "Update Cart" at bounding box center [614, 210] width 160 height 24
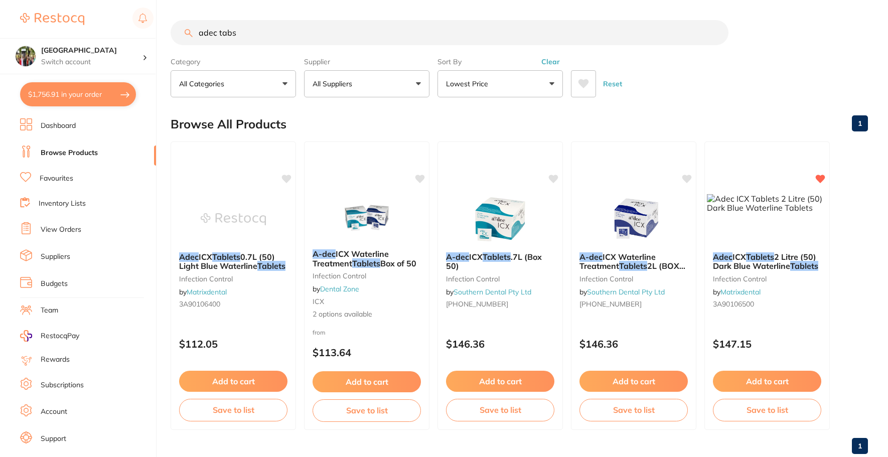
checkbox input "false"
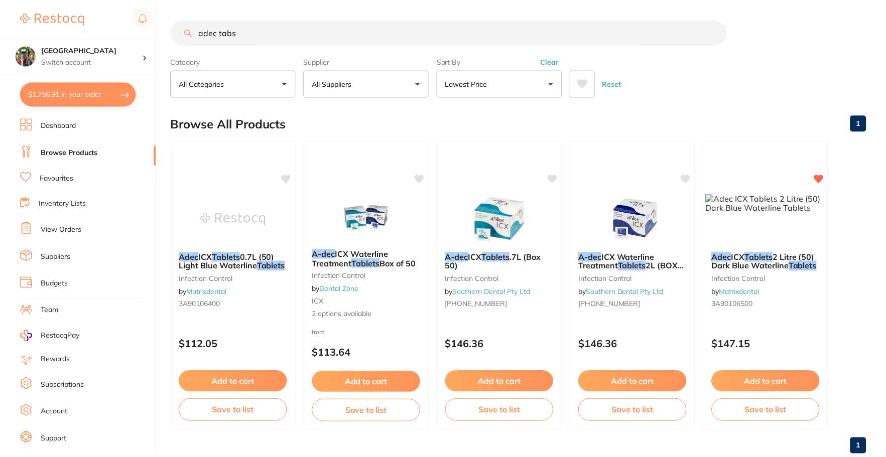
scroll to position [11, 0]
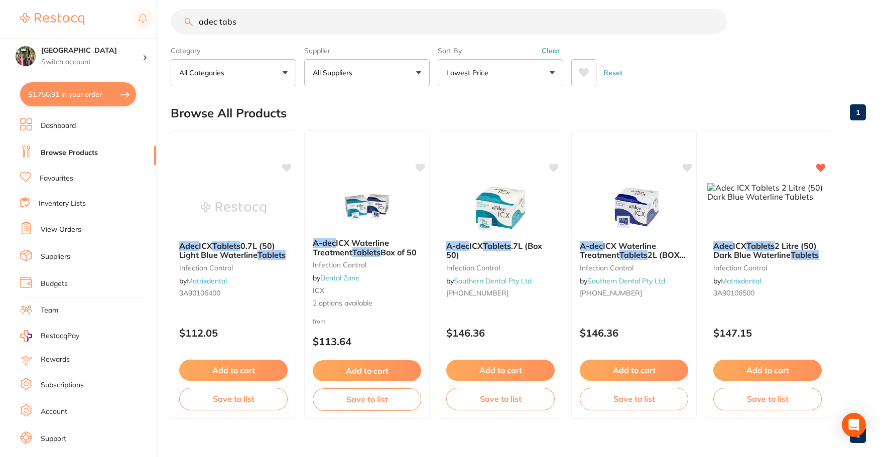
drag, startPoint x: 260, startPoint y: 24, endPoint x: 93, endPoint y: 28, distance: 167.6
click at [93, 28] on div "$1,756.91 Wanneroo Dental Centre Switch account Wanneroo Dental Centre $1,756.9…" at bounding box center [443, 217] width 886 height 457
type input "xantasil"
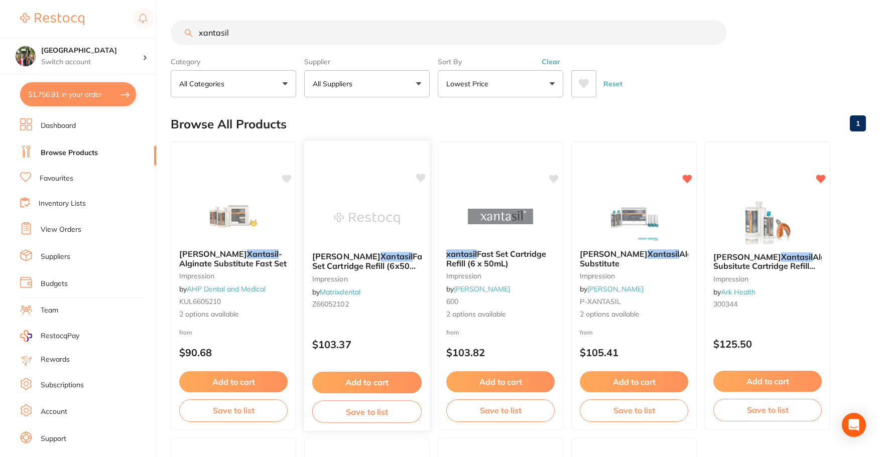
click at [389, 266] on span "Fast Set Cartridge Refill (6x50ml) Alginate Substitute" at bounding box center [370, 265] width 117 height 29
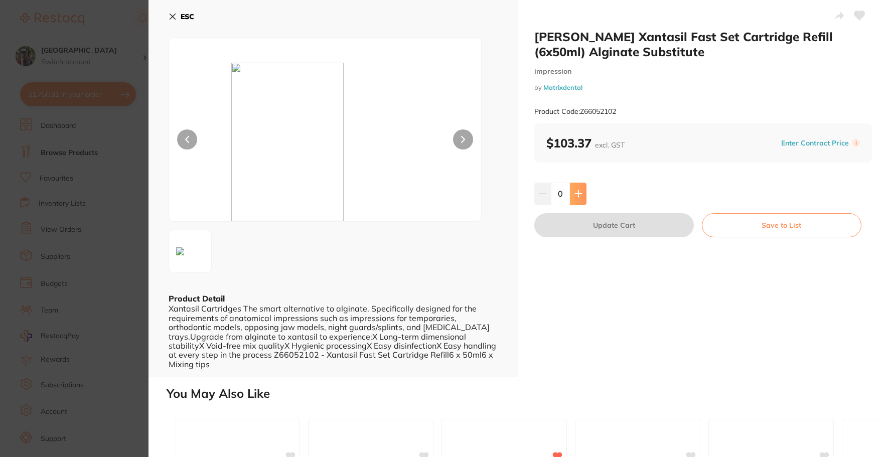
click at [572, 190] on button at bounding box center [578, 194] width 17 height 22
type input "1"
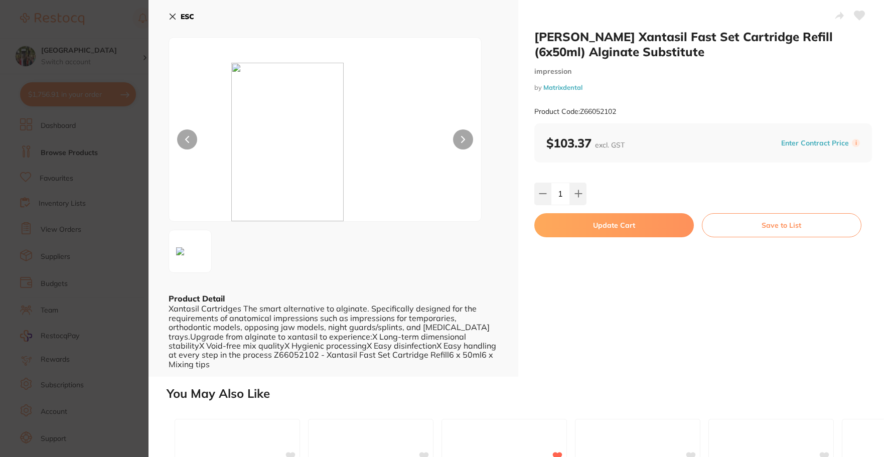
click at [582, 228] on button "Update Cart" at bounding box center [614, 225] width 160 height 24
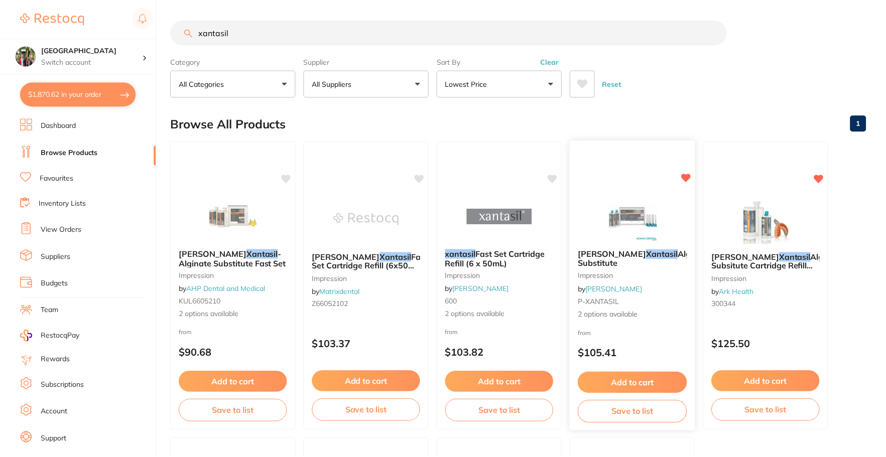
scroll to position [11, 0]
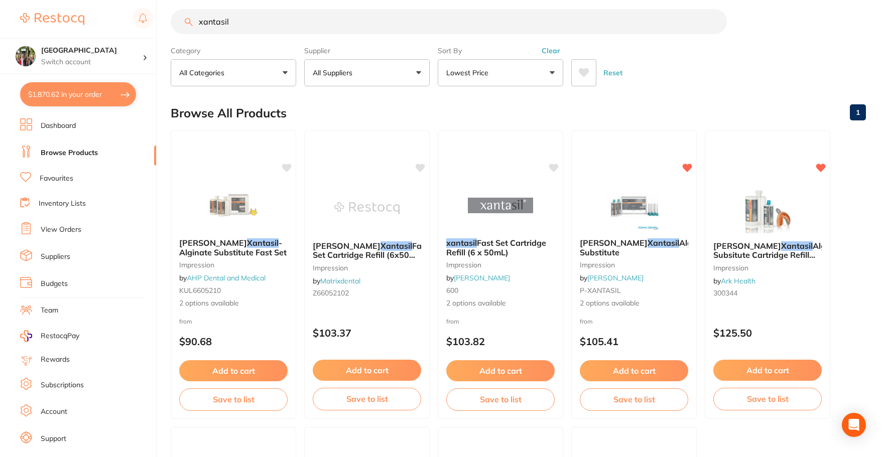
click at [68, 100] on button "$1,870.62 in your order" at bounding box center [78, 94] width 116 height 24
checkbox input "true"
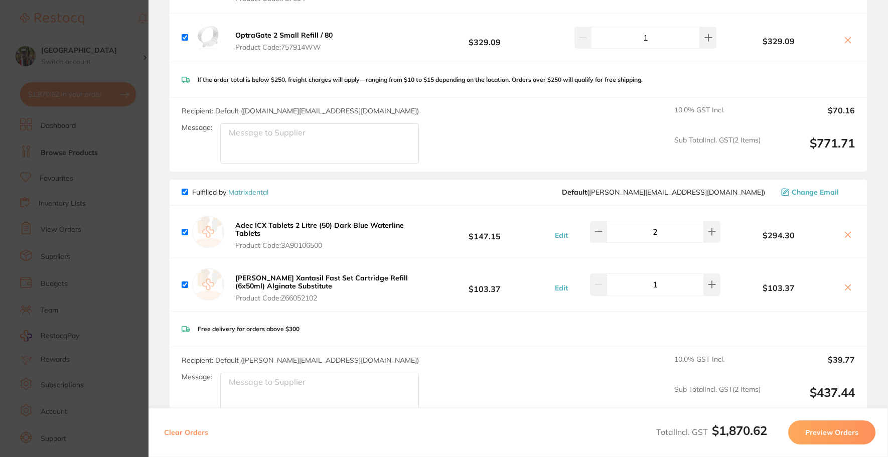
scroll to position [251, 0]
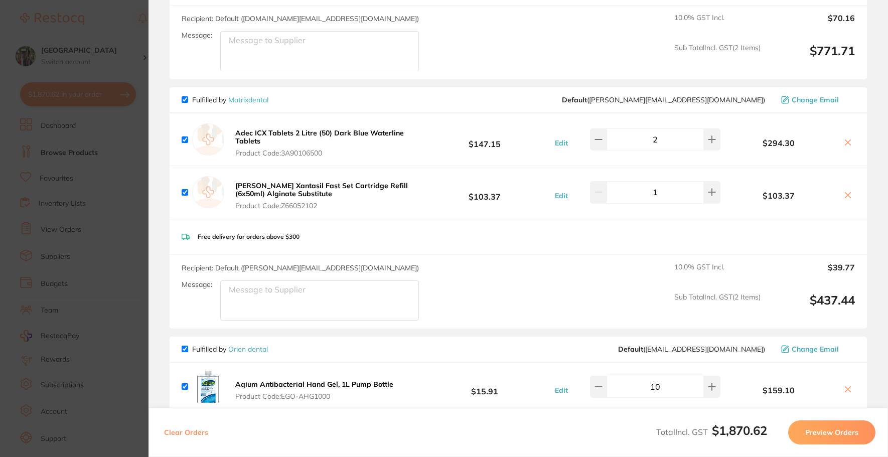
click at [848, 140] on icon at bounding box center [848, 142] width 8 height 8
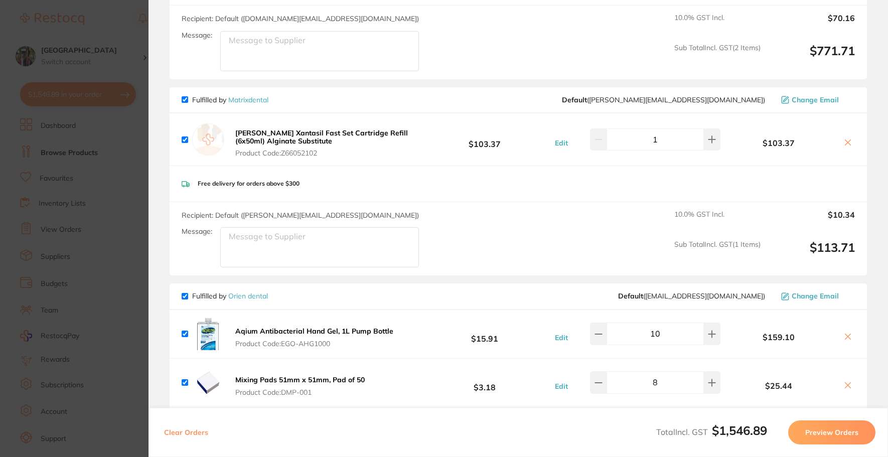
click at [845, 141] on icon at bounding box center [848, 142] width 8 height 8
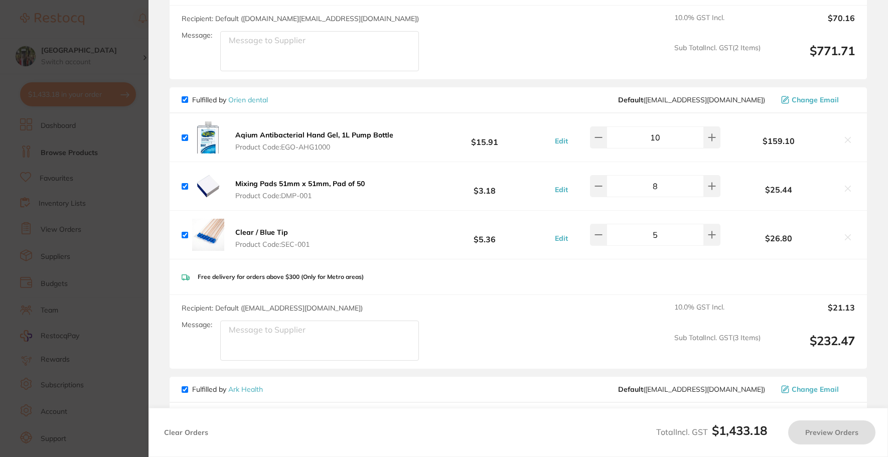
checkbox input "true"
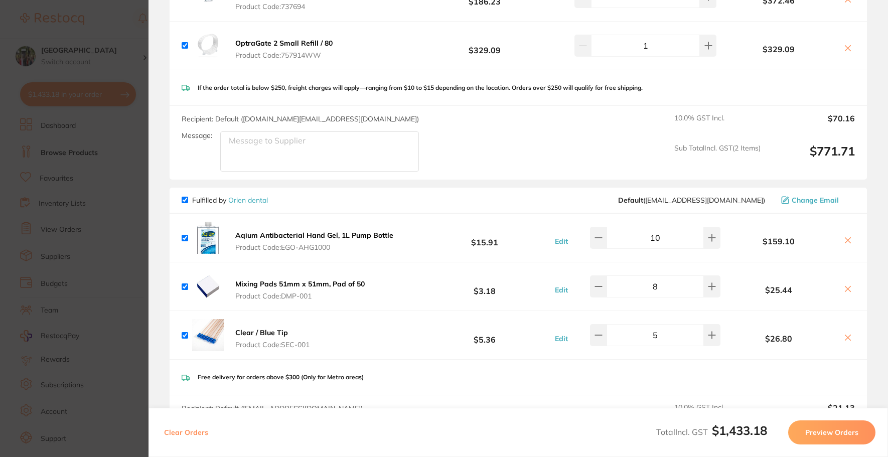
scroll to position [0, 0]
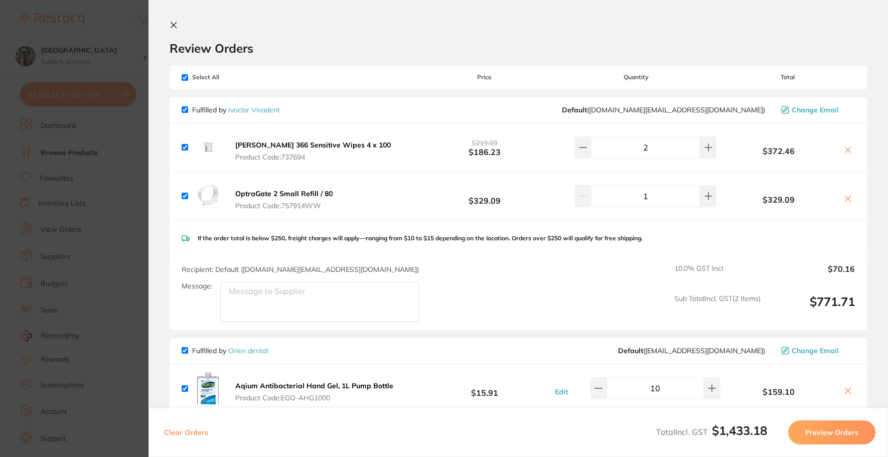
click at [175, 25] on icon at bounding box center [174, 25] width 8 height 8
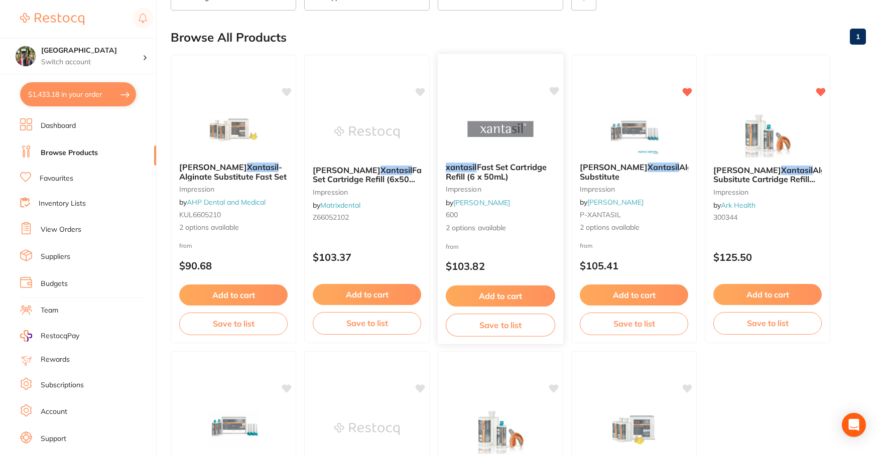
scroll to position [312, 0]
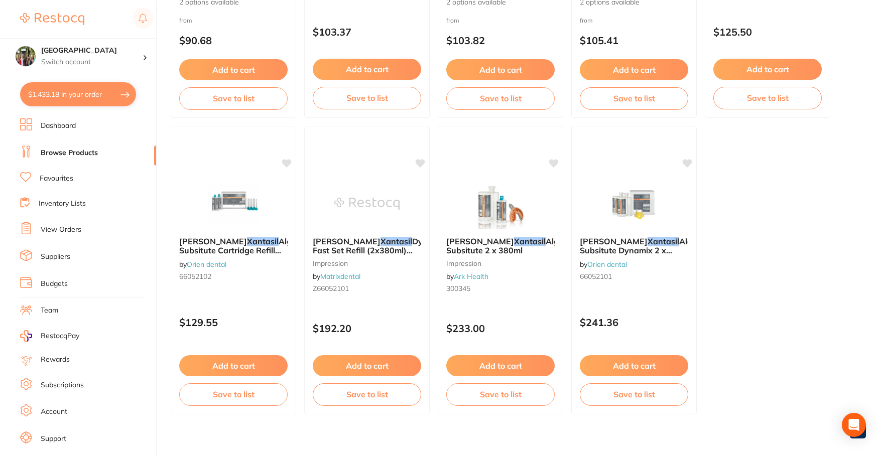
click at [82, 99] on button "$1,433.18 in your order" at bounding box center [78, 94] width 116 height 24
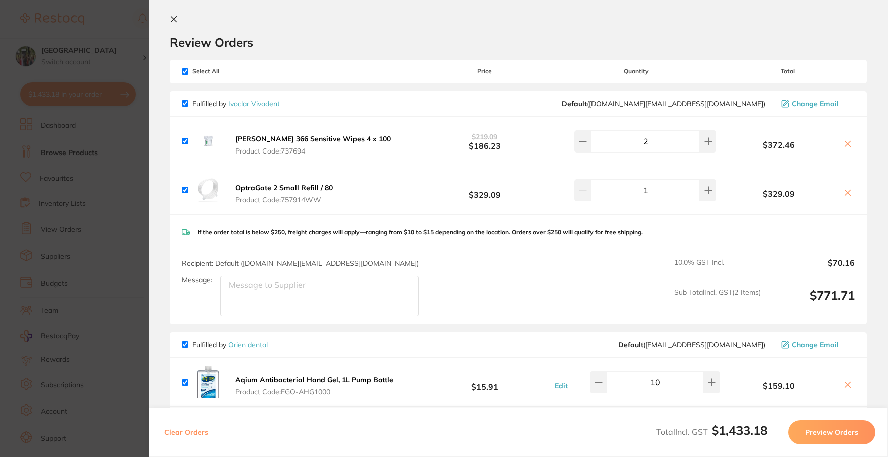
scroll to position [0, 0]
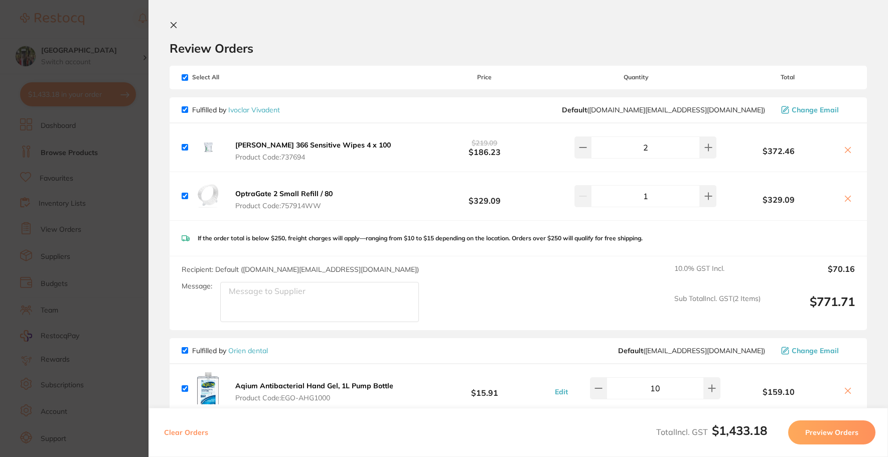
click at [172, 28] on icon at bounding box center [174, 25] width 8 height 8
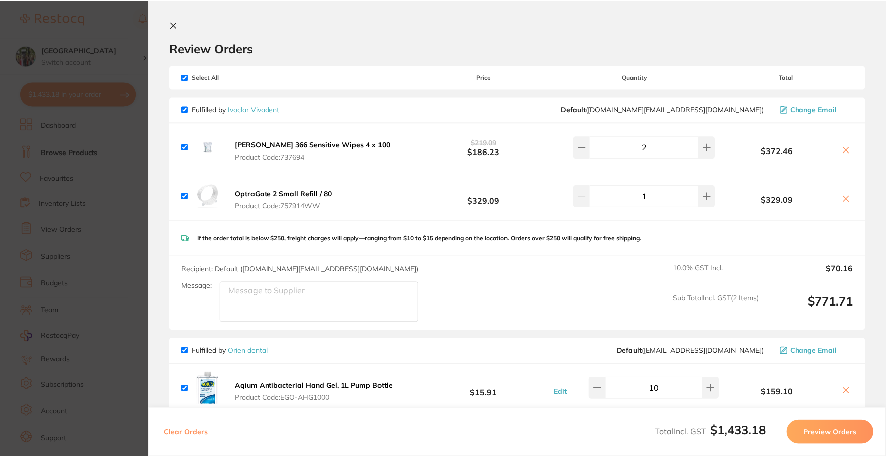
scroll to position [312, 0]
